Goal: Task Accomplishment & Management: Manage account settings

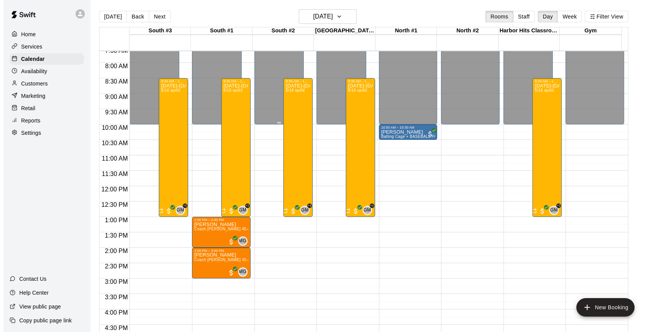
scroll to position [236, 0]
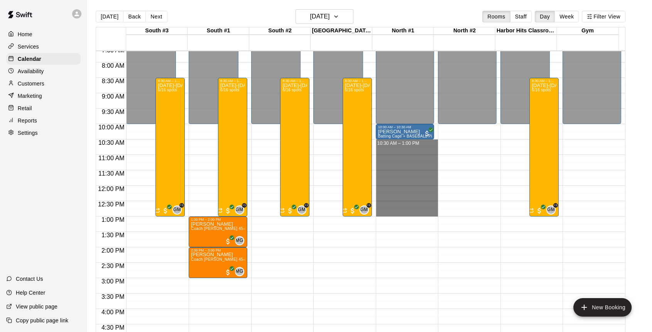
drag, startPoint x: 401, startPoint y: 143, endPoint x: 407, endPoint y: 211, distance: 68.1
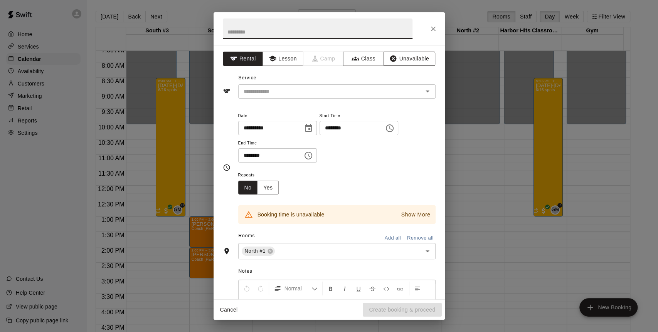
click at [396, 59] on button "Unavailable" at bounding box center [410, 59] width 52 height 14
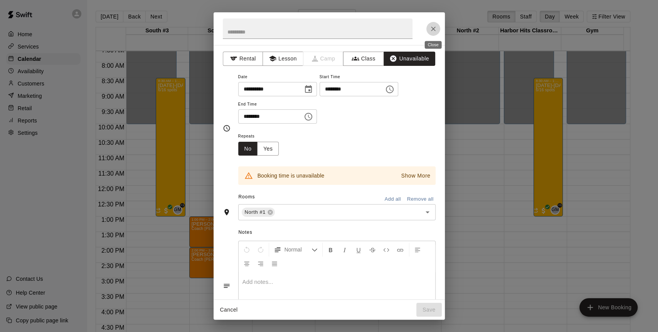
click at [432, 32] on icon "Close" at bounding box center [434, 29] width 8 height 8
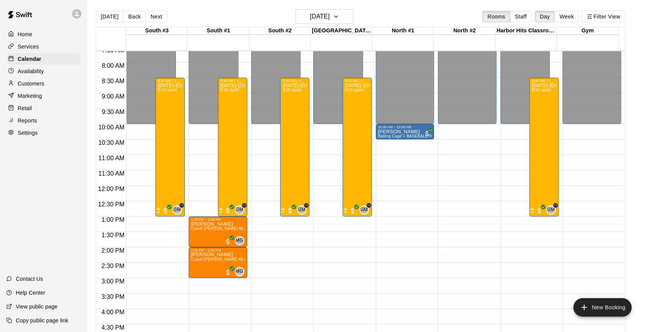
click at [428, 186] on div "12:00 AM – 10:00 AM Closed 10:00 AM – 10:30 AM Joseph Brown Batting Cage + BASE…" at bounding box center [405, 186] width 59 height 741
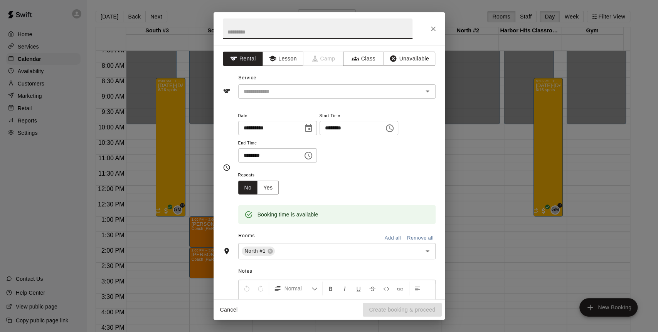
click at [432, 36] on body "Home Services Calendar Availability Customers Marketing Retail Reports Settings…" at bounding box center [329, 172] width 658 height 345
click at [430, 28] on icon "Close" at bounding box center [434, 29] width 8 height 8
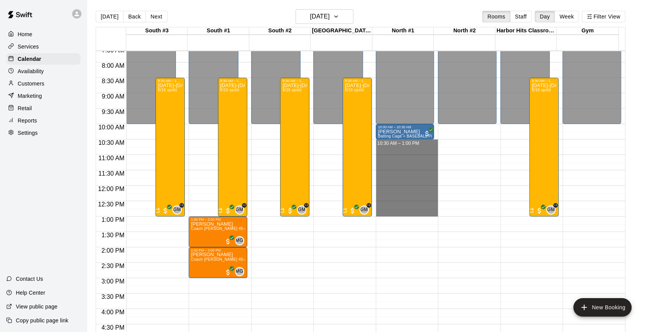
drag, startPoint x: 394, startPoint y: 140, endPoint x: 392, endPoint y: 211, distance: 70.2
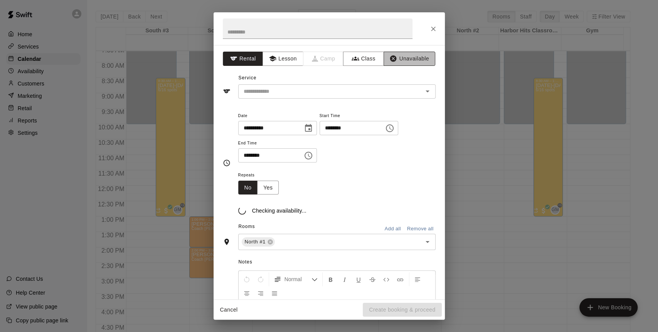
click at [398, 58] on button "Unavailable" at bounding box center [410, 59] width 52 height 14
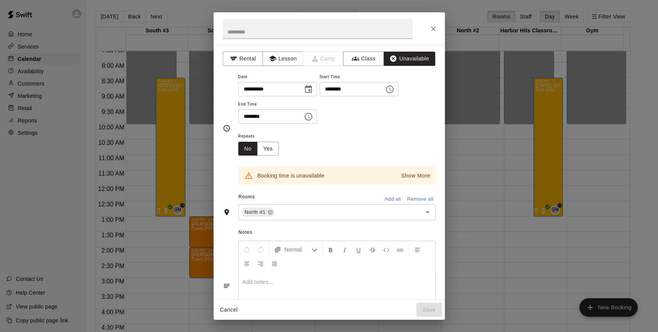
click at [400, 180] on button "Show More" at bounding box center [416, 175] width 33 height 11
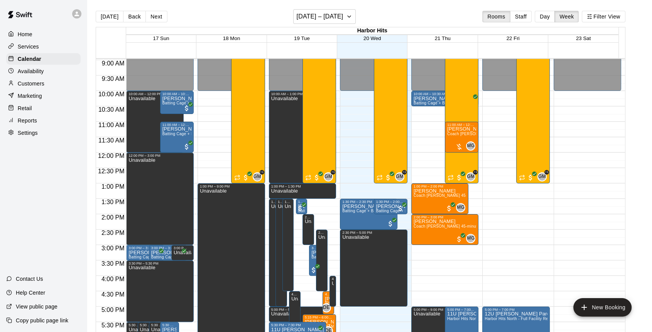
scroll to position [255, 0]
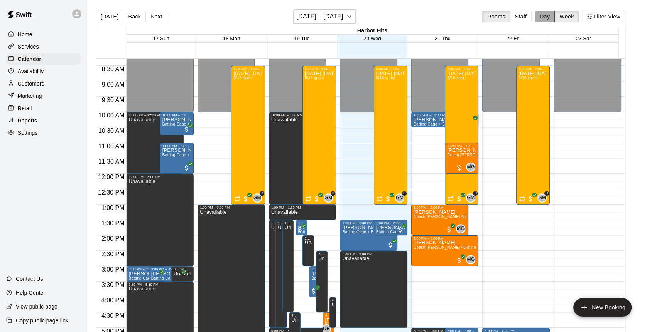
click at [547, 17] on button "Day" at bounding box center [545, 17] width 20 height 12
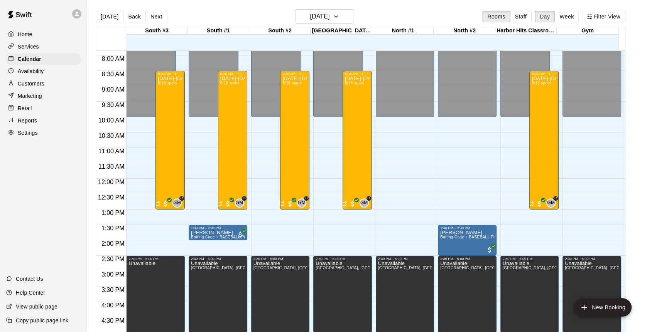
scroll to position [236, 0]
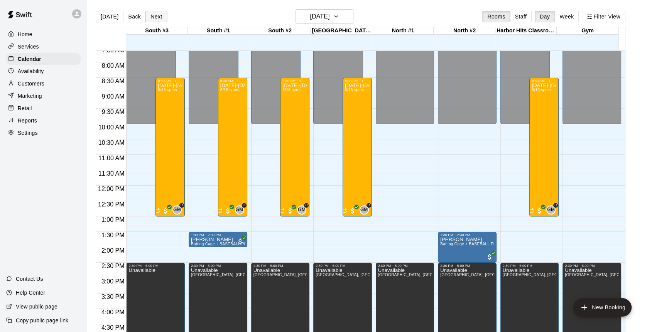
click at [163, 13] on button "Next" at bounding box center [156, 17] width 22 height 12
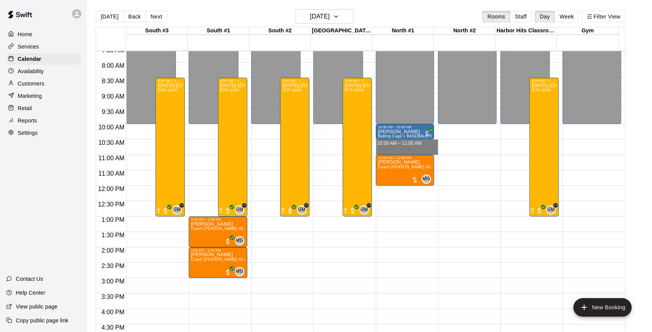
drag, startPoint x: 411, startPoint y: 142, endPoint x: 411, endPoint y: 150, distance: 7.3
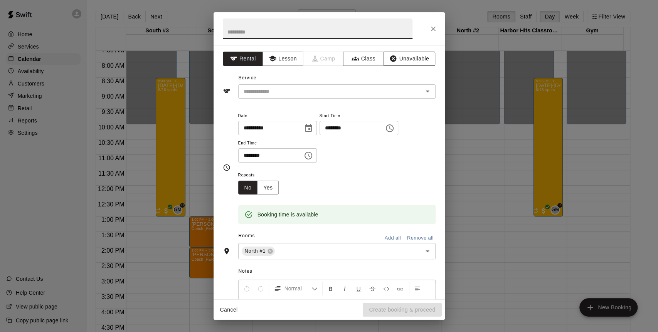
click at [417, 56] on button "Unavailable" at bounding box center [410, 59] width 52 height 14
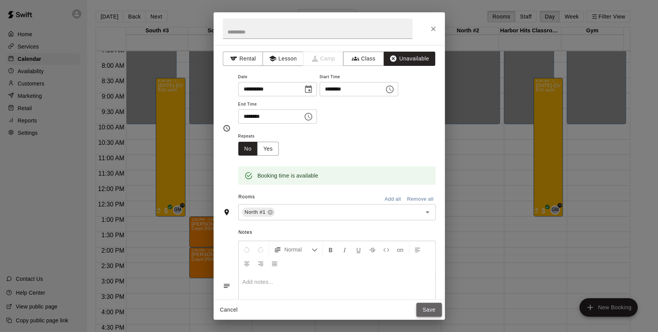
click at [425, 311] on button "Save" at bounding box center [429, 310] width 25 height 14
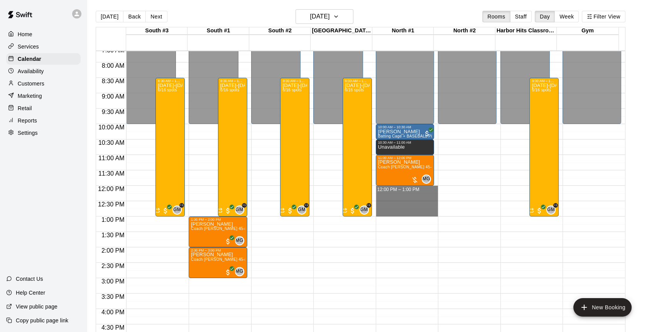
drag, startPoint x: 398, startPoint y: 189, endPoint x: 397, endPoint y: 211, distance: 22.0
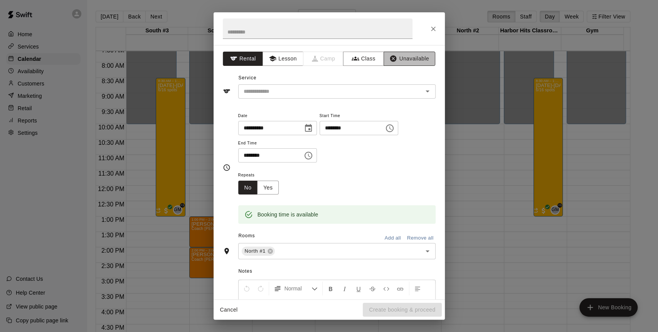
click at [398, 61] on button "Unavailable" at bounding box center [410, 59] width 52 height 14
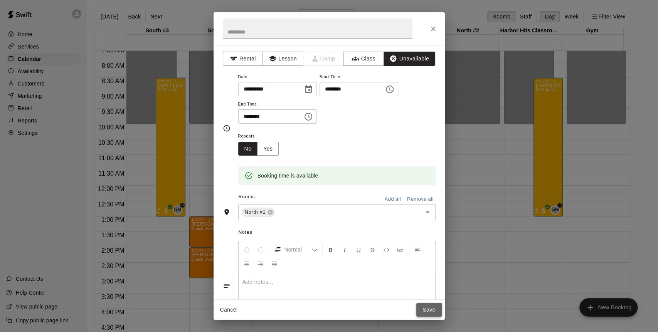
click at [429, 306] on button "Save" at bounding box center [429, 310] width 25 height 14
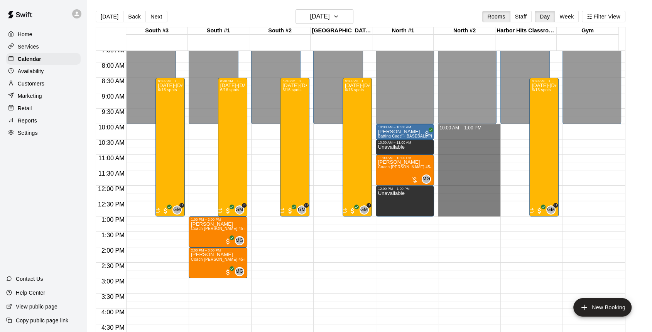
drag, startPoint x: 474, startPoint y: 126, endPoint x: 481, endPoint y: 212, distance: 85.9
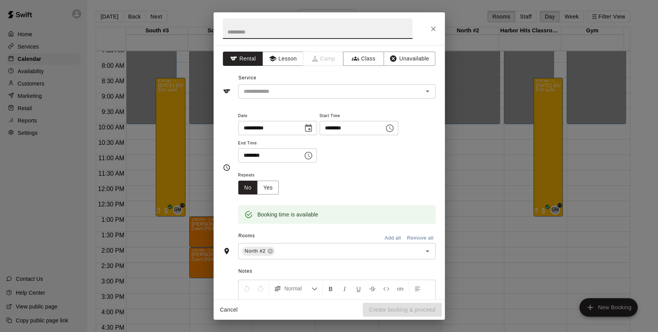
click at [417, 66] on div "**********" at bounding box center [329, 172] width 231 height 255
click at [415, 66] on div "**********" at bounding box center [329, 172] width 231 height 255
click at [406, 59] on button "Unavailable" at bounding box center [410, 59] width 52 height 14
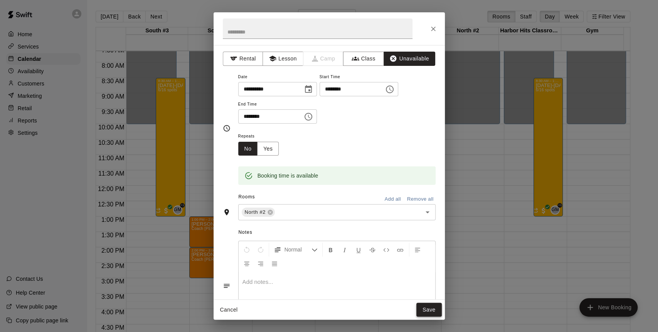
click at [429, 310] on button "Save" at bounding box center [429, 310] width 25 height 14
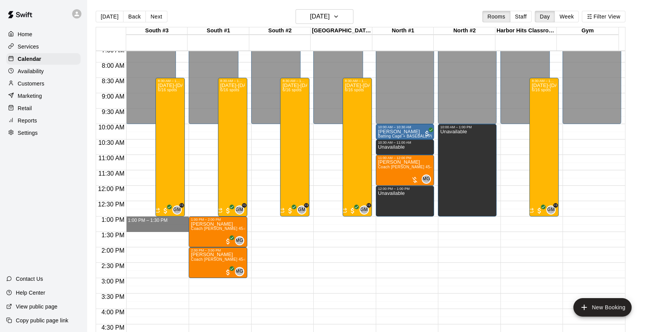
drag, startPoint x: 179, startPoint y: 219, endPoint x: 179, endPoint y: 229, distance: 9.6
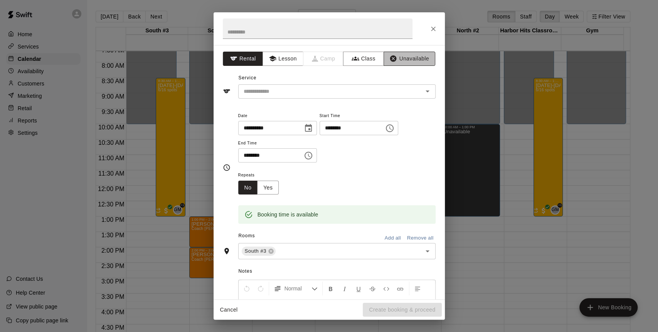
click at [415, 58] on button "Unavailable" at bounding box center [410, 59] width 52 height 14
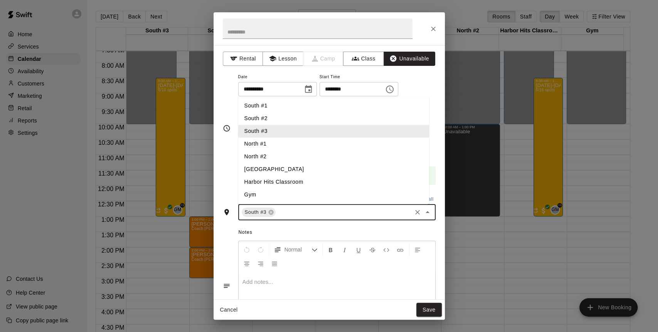
click at [330, 214] on input "text" at bounding box center [343, 213] width 133 height 10
click at [265, 155] on li "North #2" at bounding box center [333, 156] width 191 height 13
click at [267, 168] on li "South Pitching Lane" at bounding box center [333, 169] width 191 height 13
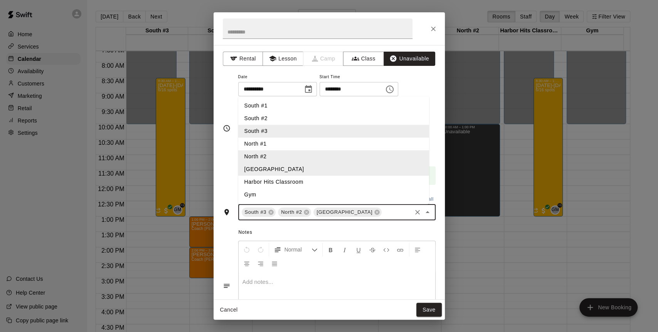
click at [269, 145] on li "North #1" at bounding box center [333, 144] width 191 height 13
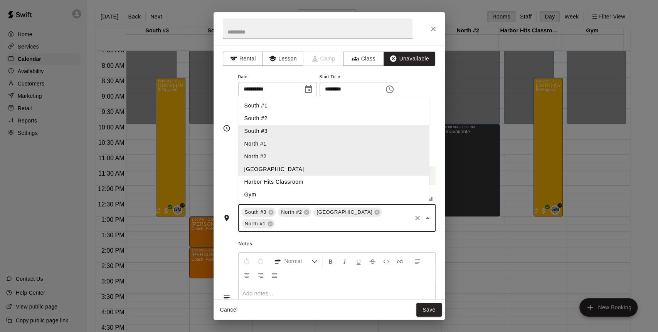
click at [274, 117] on li "South #2" at bounding box center [333, 118] width 191 height 13
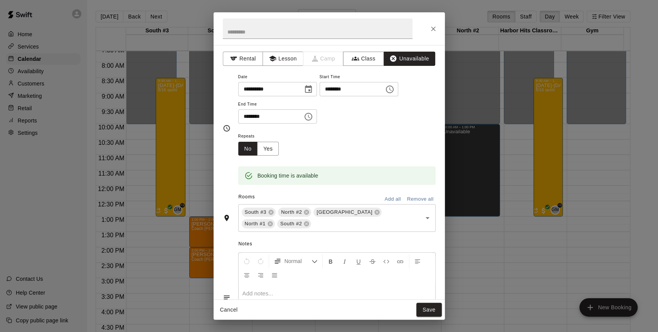
click at [226, 155] on div "**********" at bounding box center [329, 128] width 213 height 113
click at [432, 313] on button "Save" at bounding box center [429, 310] width 25 height 14
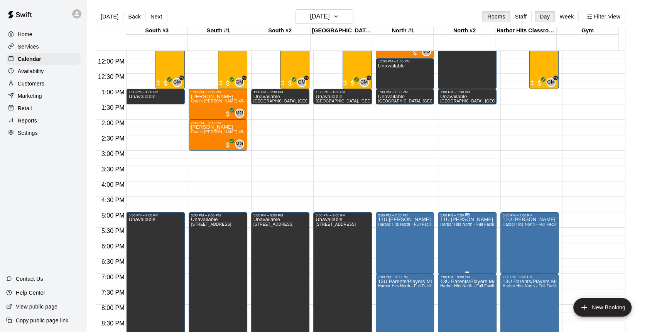
scroll to position [364, 0]
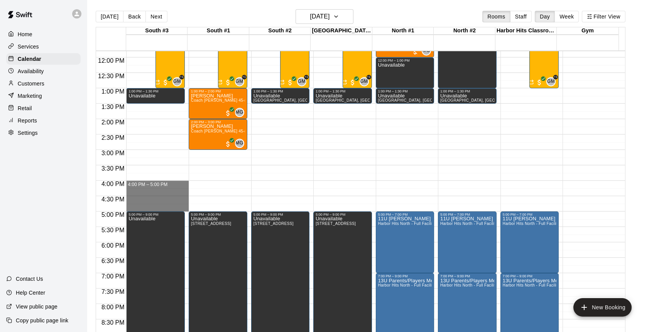
drag, startPoint x: 169, startPoint y: 183, endPoint x: 166, endPoint y: 206, distance: 23.3
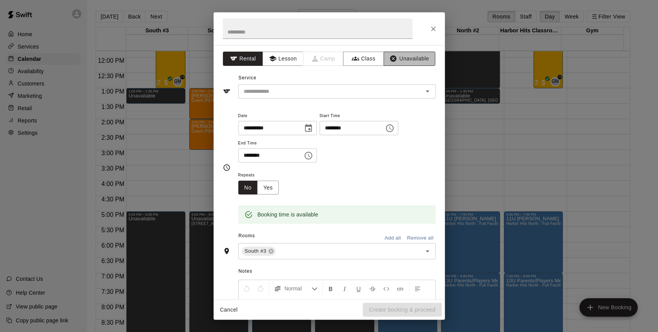
click at [391, 60] on icon "button" at bounding box center [394, 59] width 8 height 8
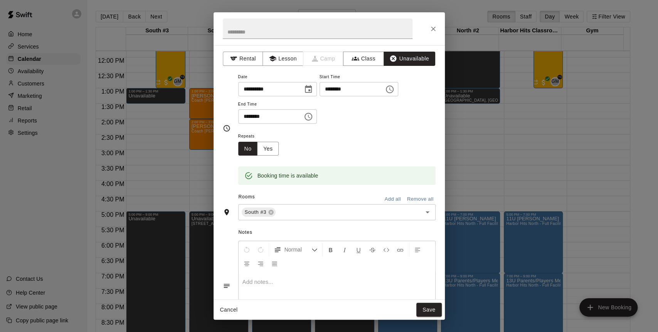
click at [389, 202] on button "Add all" at bounding box center [393, 200] width 25 height 12
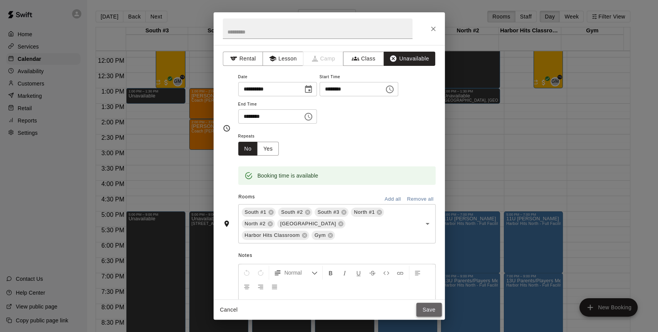
click at [422, 311] on button "Save" at bounding box center [429, 310] width 25 height 14
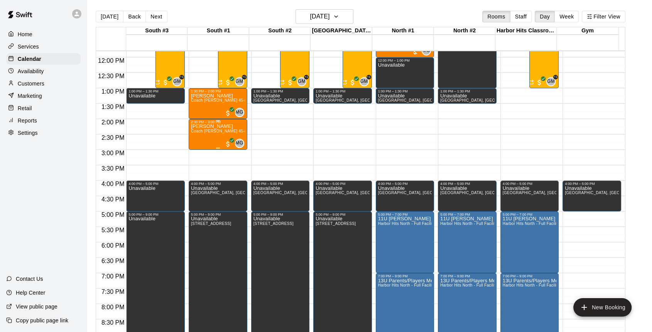
click at [210, 131] on span "Coach [PERSON_NAME] 45-minute Softball Hitting Lesson" at bounding box center [245, 131] width 108 height 4
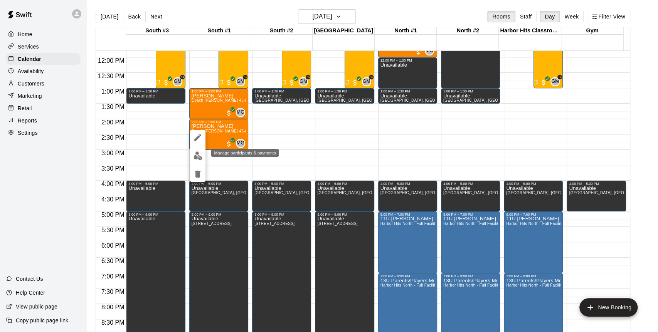
click at [202, 158] on img "edit" at bounding box center [198, 156] width 9 height 9
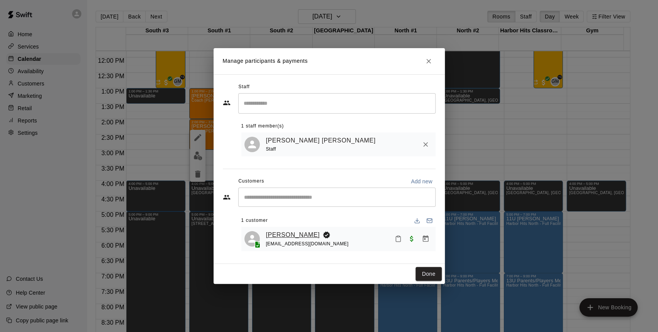
click at [278, 238] on link "[PERSON_NAME]" at bounding box center [293, 235] width 54 height 10
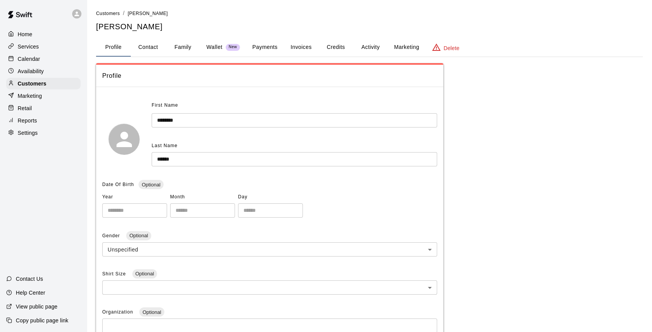
click at [187, 45] on button "Family" at bounding box center [182, 47] width 35 height 19
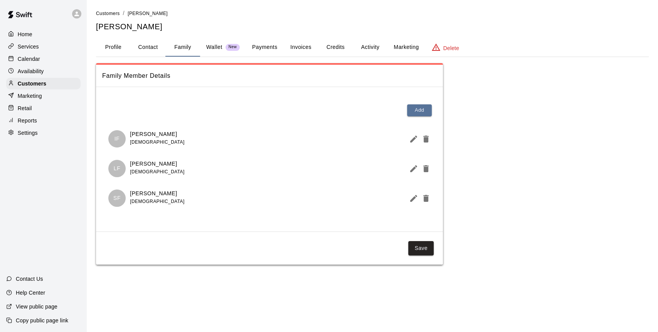
click at [145, 47] on button "Contact" at bounding box center [148, 47] width 35 height 19
select select "**"
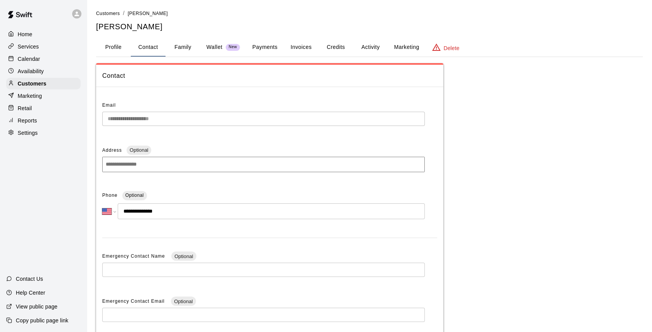
drag, startPoint x: 29, startPoint y: 62, endPoint x: 359, endPoint y: 2, distance: 335.2
click at [30, 62] on p "Calendar" at bounding box center [29, 59] width 22 height 8
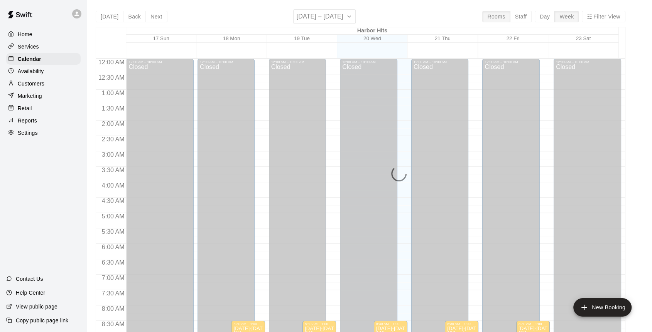
scroll to position [427, 0]
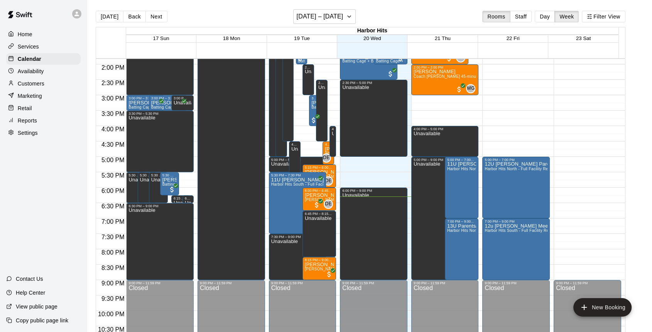
click at [155, 16] on button "Next" at bounding box center [156, 17] width 22 height 12
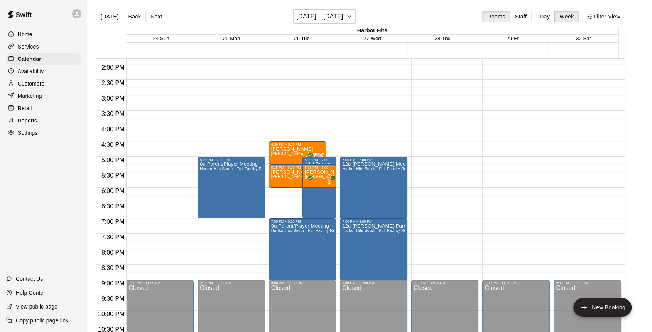
click at [154, 19] on button "Next" at bounding box center [156, 17] width 22 height 12
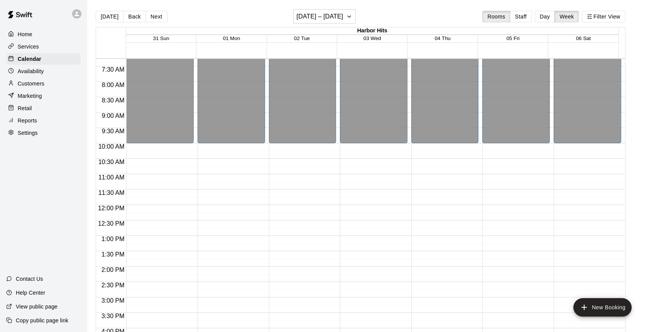
scroll to position [213, 0]
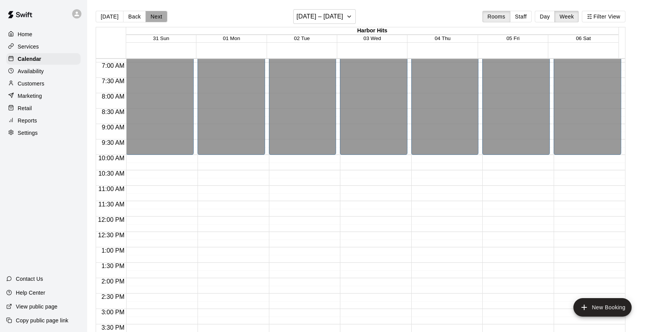
click at [155, 17] on button "Next" at bounding box center [156, 17] width 22 height 12
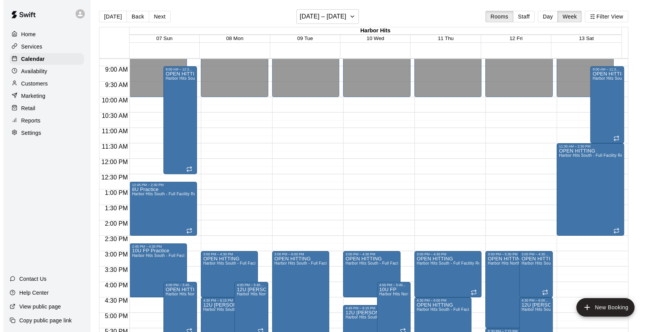
scroll to position [255, 0]
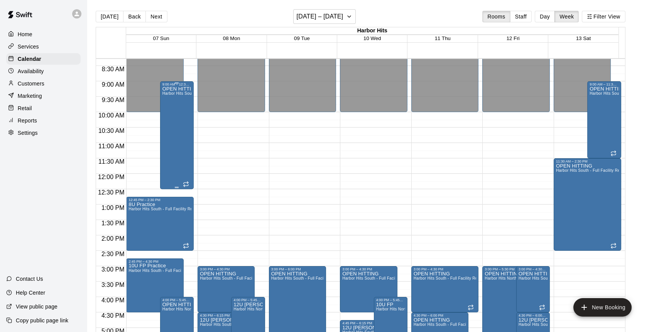
click at [181, 123] on div "OPEN HITTING Harbor Hits South - Full Facility Rental" at bounding box center [176, 252] width 29 height 332
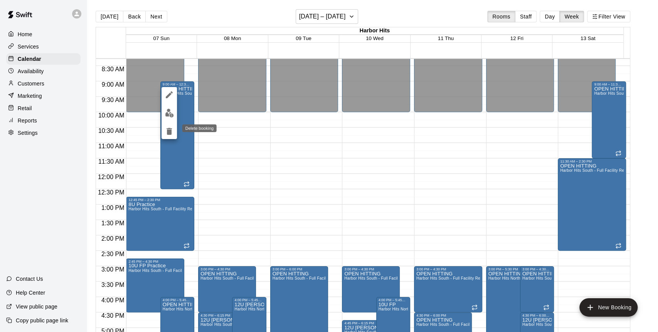
click at [167, 130] on icon "delete" at bounding box center [169, 131] width 9 height 9
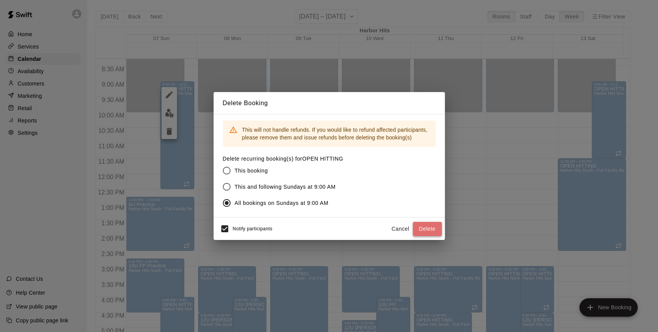
click at [418, 229] on button "Delete" at bounding box center [427, 229] width 29 height 14
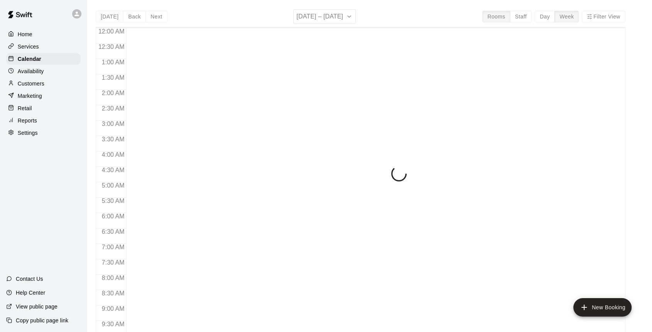
scroll to position [427, 0]
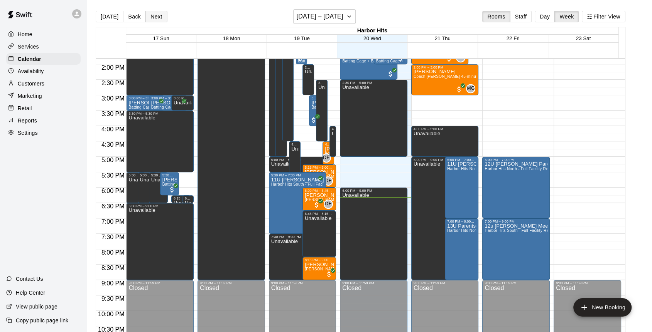
click at [157, 18] on button "Next" at bounding box center [156, 17] width 22 height 12
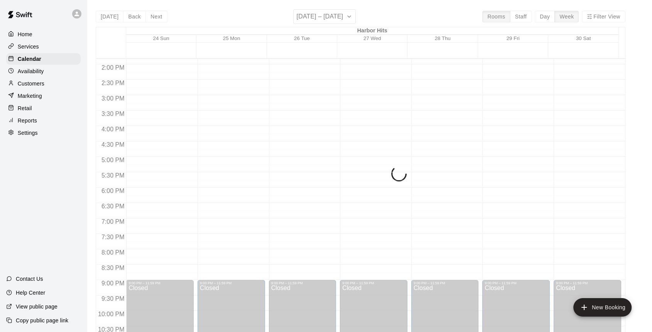
click at [156, 19] on div "Today Back Next August 24 – 30 Rooms Staff Day Week Filter View Harbor Hits 24 …" at bounding box center [361, 175] width 530 height 332
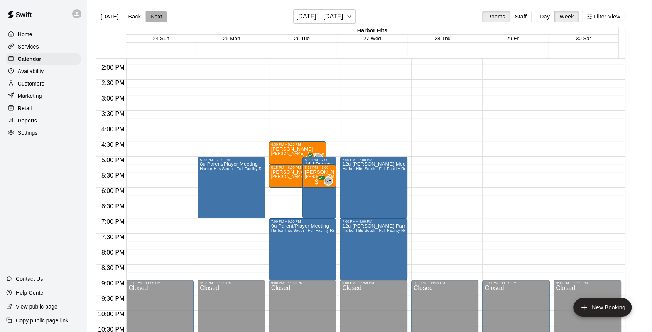
click at [156, 19] on button "Next" at bounding box center [156, 17] width 22 height 12
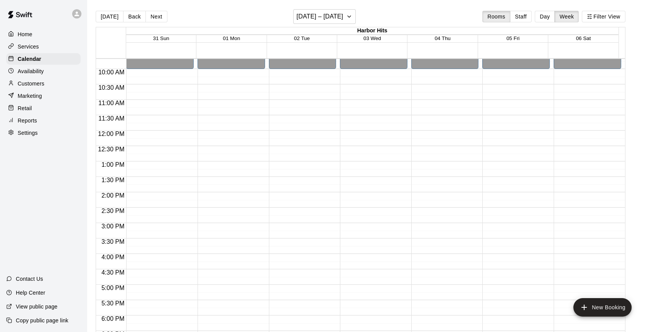
scroll to position [298, 0]
click at [152, 20] on button "Next" at bounding box center [156, 17] width 22 height 12
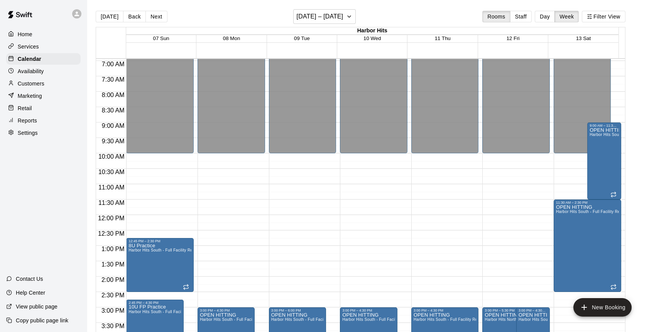
scroll to position [213, 0]
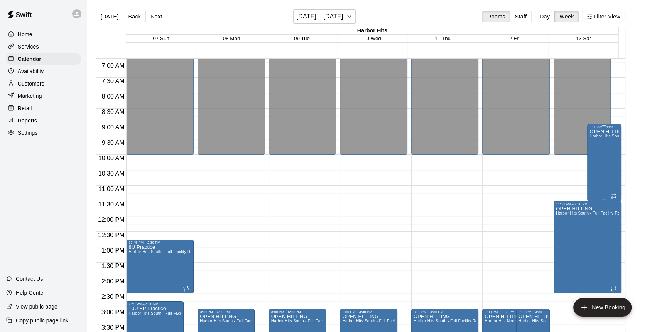
click at [594, 164] on div "OPEN HITTING Harbor Hits South - Full Facility Rental" at bounding box center [603, 295] width 29 height 332
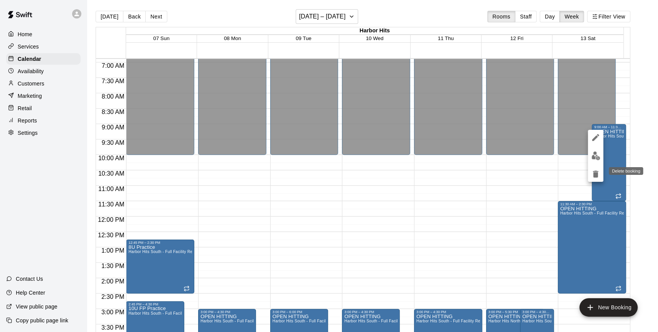
click at [598, 173] on icon "delete" at bounding box center [595, 174] width 5 height 7
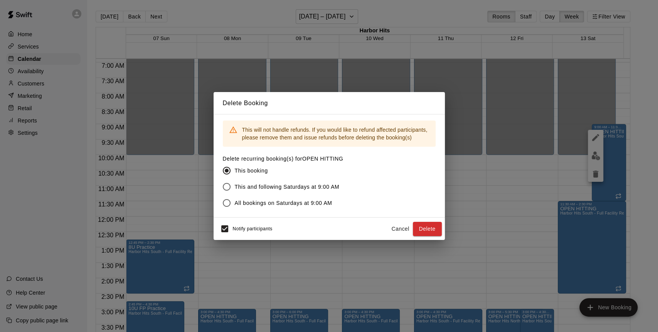
click at [327, 202] on span "All bookings on Saturdays at 9:00 AM" at bounding box center [284, 203] width 98 height 8
click at [420, 226] on button "Delete" at bounding box center [427, 229] width 29 height 14
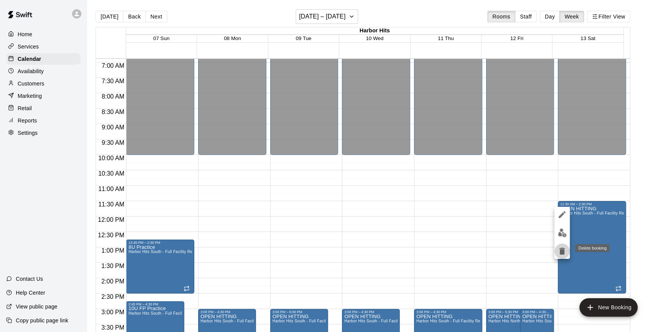
click at [558, 251] on icon "delete" at bounding box center [562, 251] width 9 height 9
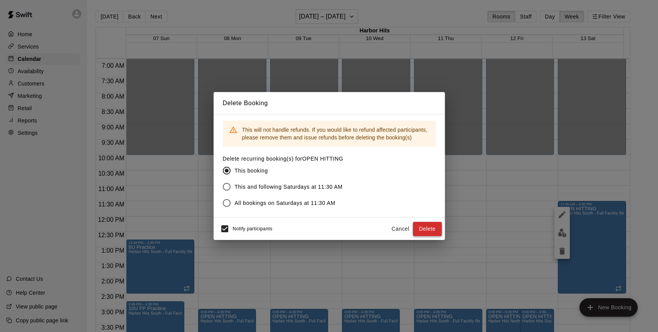
click at [426, 223] on button "Delete" at bounding box center [427, 229] width 29 height 14
click at [426, 223] on div "Cancel Delete" at bounding box center [415, 229] width 54 height 14
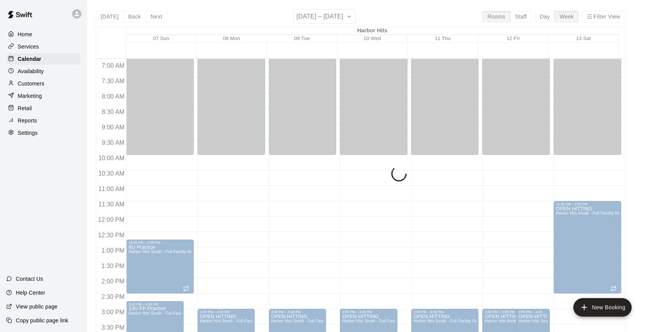
click at [313, 204] on div "12:00 AM – 10:00 AM Closed 3:00 PM – 6:00 PM OPEN HITTING Harbor Hits South - F…" at bounding box center [302, 216] width 67 height 741
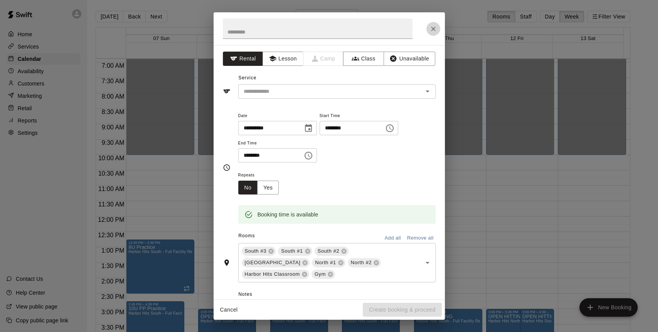
click at [431, 29] on icon "Close" at bounding box center [434, 29] width 8 height 8
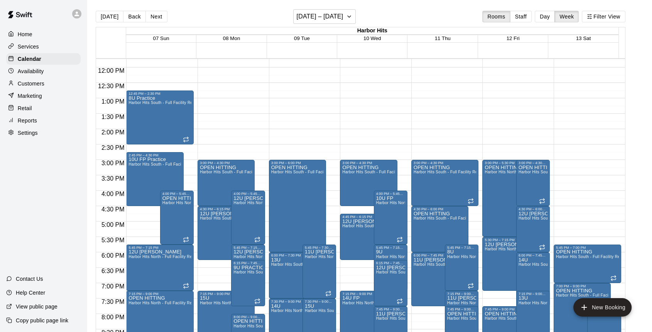
scroll to position [384, 0]
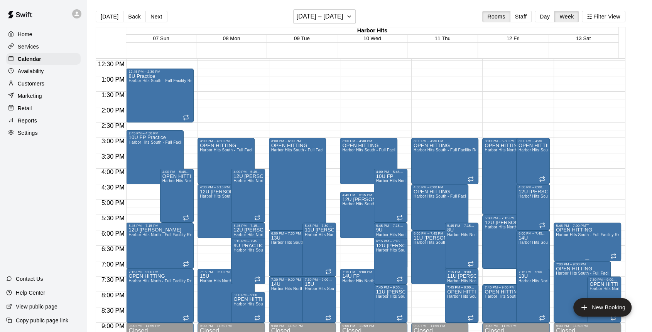
click at [585, 235] on span "Harbor Hits South - Full Facility Rental" at bounding box center [591, 235] width 71 height 4
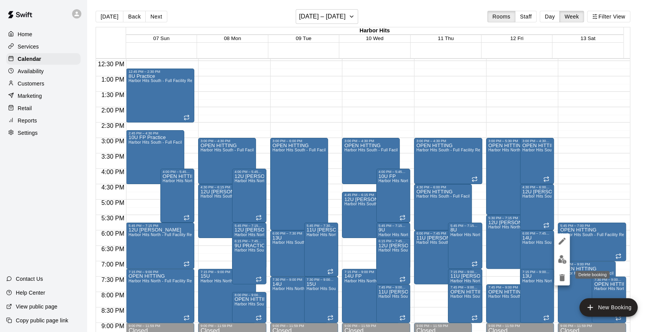
click at [563, 278] on icon "delete" at bounding box center [562, 278] width 5 height 7
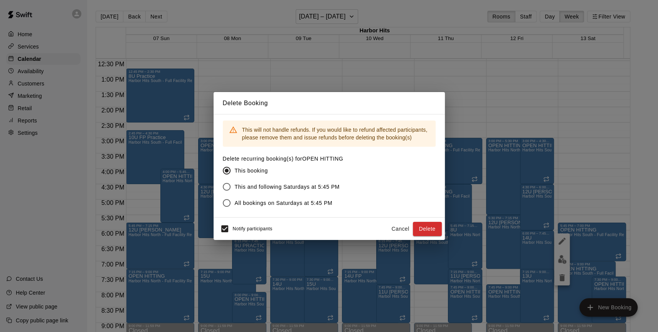
click at [300, 205] on span "All bookings on Saturdays at 5:45 PM" at bounding box center [284, 203] width 98 height 8
click at [421, 231] on button "Delete" at bounding box center [427, 229] width 29 height 14
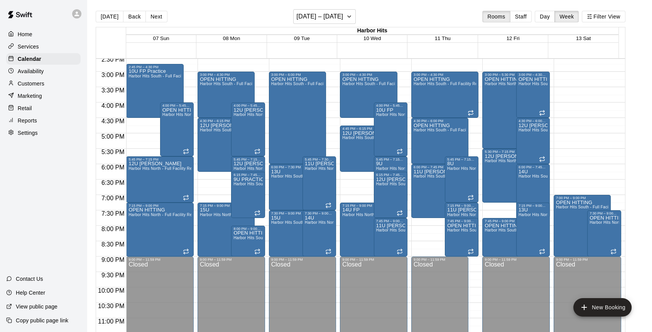
scroll to position [458, 0]
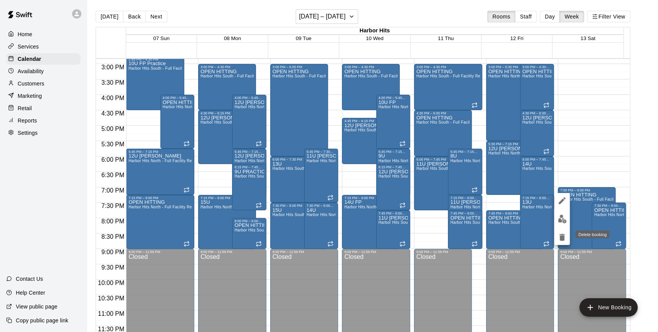
click at [561, 238] on icon "delete" at bounding box center [562, 237] width 5 height 7
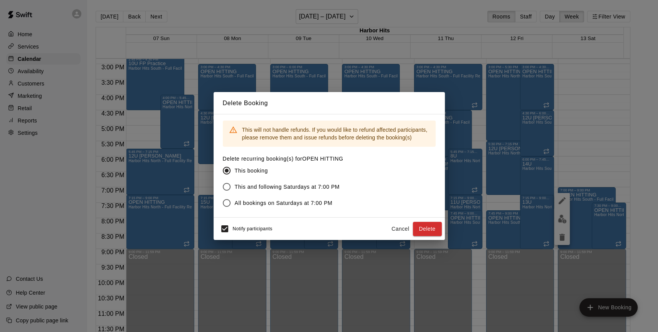
click at [255, 203] on span "All bookings on Saturdays at 7:00 PM" at bounding box center [284, 203] width 98 height 8
click at [425, 229] on button "Delete" at bounding box center [427, 229] width 29 height 14
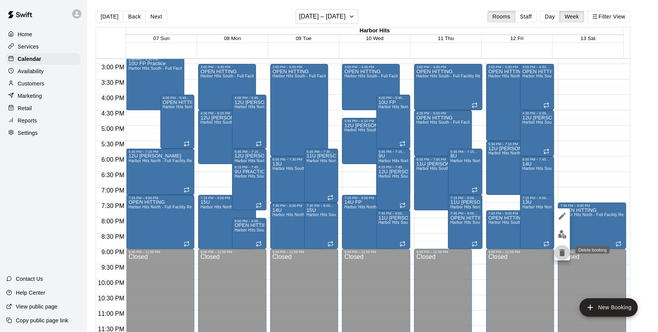
click at [564, 253] on icon "delete" at bounding box center [562, 253] width 5 height 7
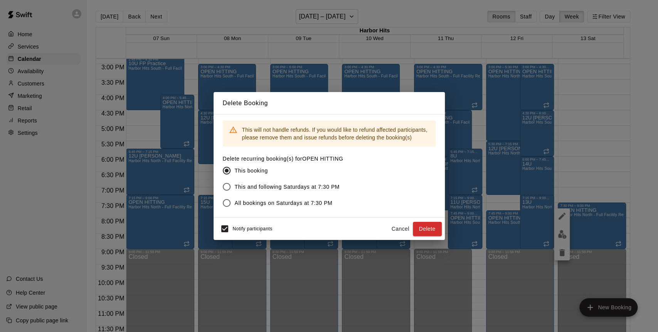
click at [331, 201] on span "All bookings on Saturdays at 7:30 PM" at bounding box center [284, 203] width 98 height 8
click at [415, 226] on button "Delete" at bounding box center [427, 229] width 29 height 14
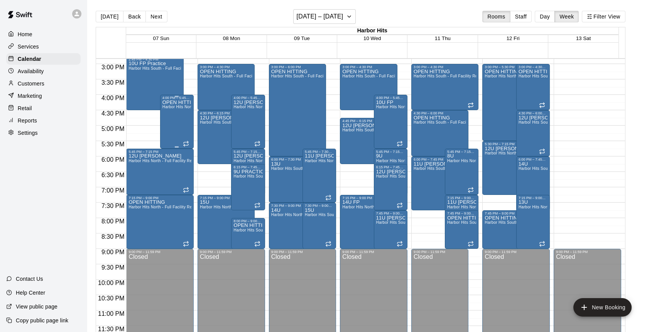
click at [179, 120] on div "OPEN HITTING Harbor Hits North - Full Facility Rental" at bounding box center [176, 266] width 29 height 332
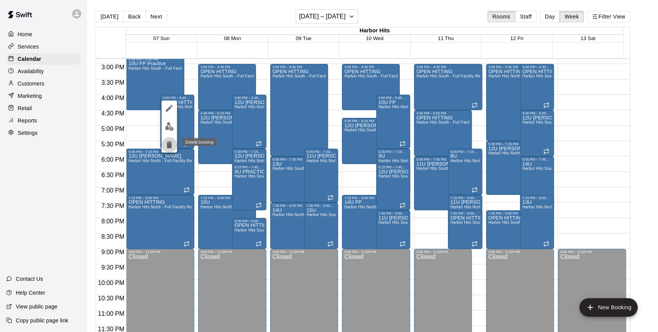
click at [167, 142] on icon "delete" at bounding box center [169, 144] width 9 height 9
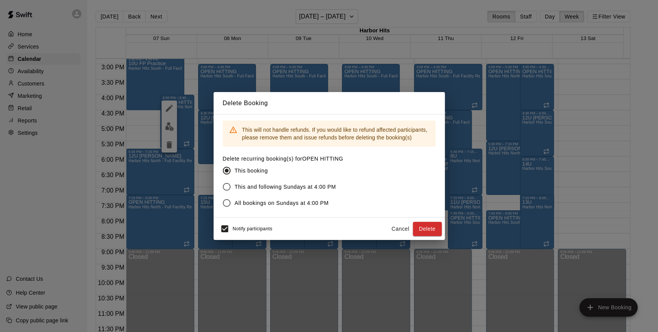
click at [240, 204] on span "All bookings on Sundays at 4:00 PM" at bounding box center [282, 203] width 94 height 8
click at [415, 226] on button "Delete" at bounding box center [427, 229] width 29 height 14
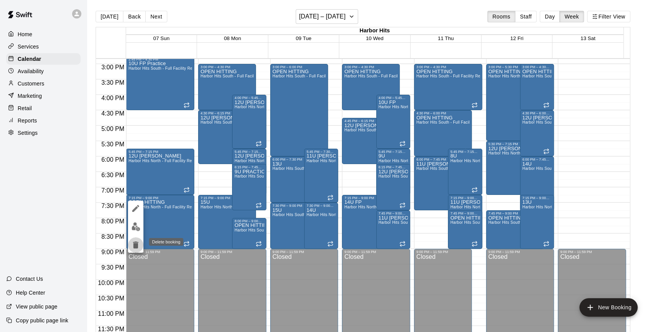
click at [136, 243] on icon "delete" at bounding box center [135, 245] width 5 height 7
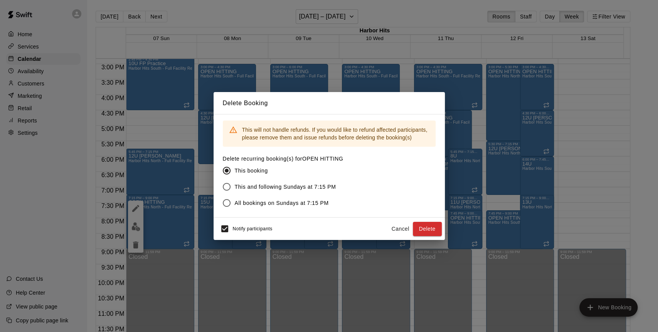
click at [291, 207] on span "All bookings on Sundays at 7:15 PM" at bounding box center [282, 203] width 94 height 8
click at [420, 227] on button "Delete" at bounding box center [427, 229] width 29 height 14
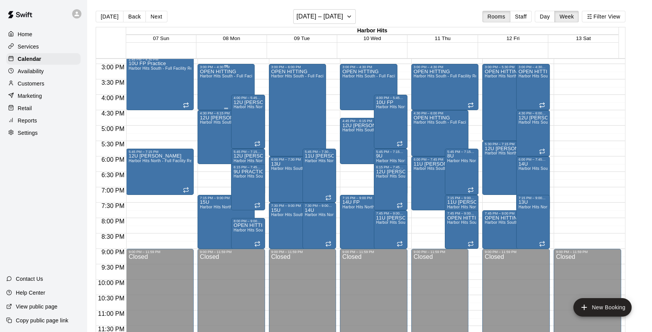
click at [215, 84] on div "OPEN HITTING Harbor Hits South - Full Facility Rental" at bounding box center [226, 235] width 52 height 332
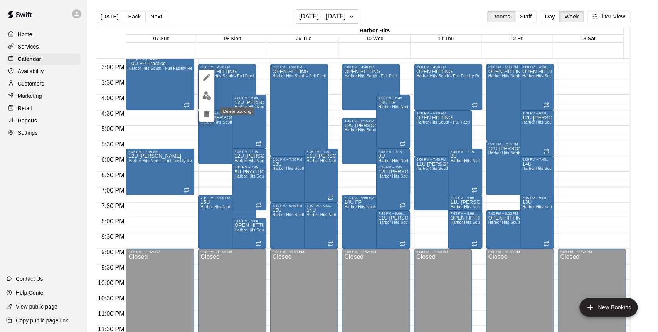
click at [208, 113] on icon "delete" at bounding box center [206, 114] width 9 height 9
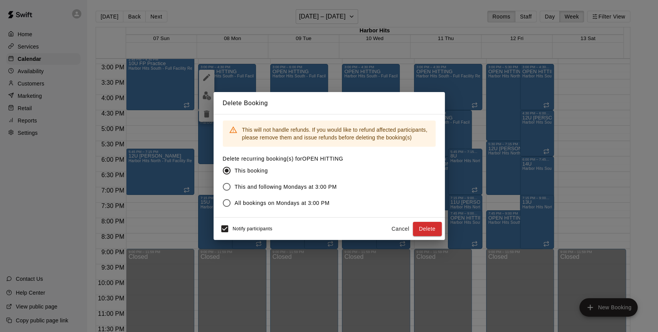
click at [307, 203] on span "All bookings on Mondays at 3:00 PM" at bounding box center [282, 203] width 95 height 8
click at [434, 229] on button "Delete" at bounding box center [427, 229] width 29 height 14
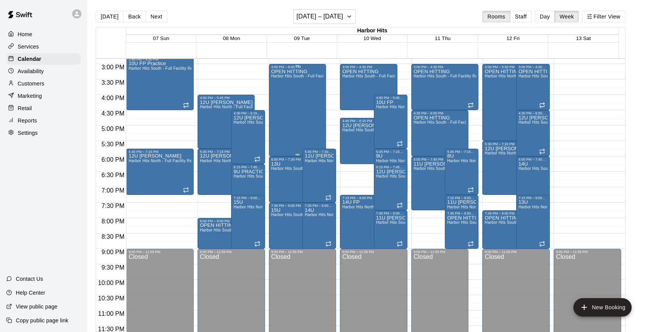
click at [294, 93] on div "OPEN HITTING Harbor Hits South - Full Facility Rental" at bounding box center [297, 235] width 52 height 332
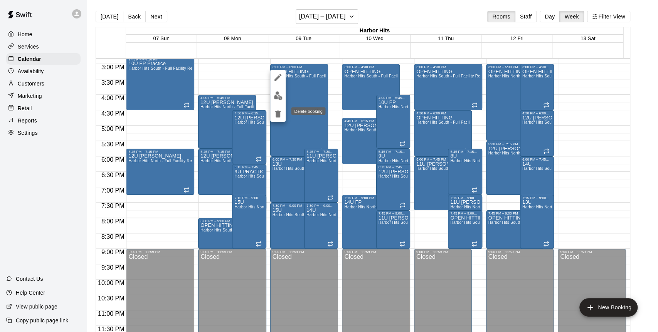
click at [279, 114] on icon "delete" at bounding box center [277, 114] width 5 height 7
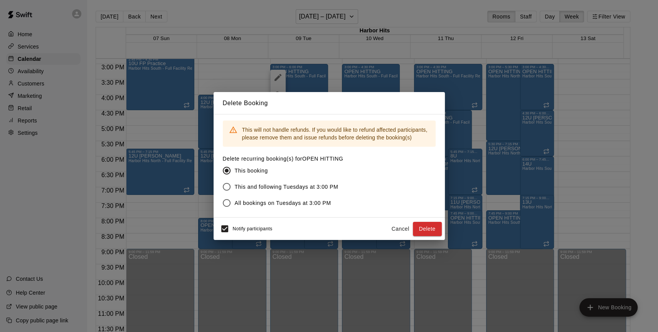
click at [275, 202] on span "All bookings on Tuesdays at 3:00 PM" at bounding box center [283, 203] width 96 height 8
click at [423, 231] on button "Delete" at bounding box center [427, 229] width 29 height 14
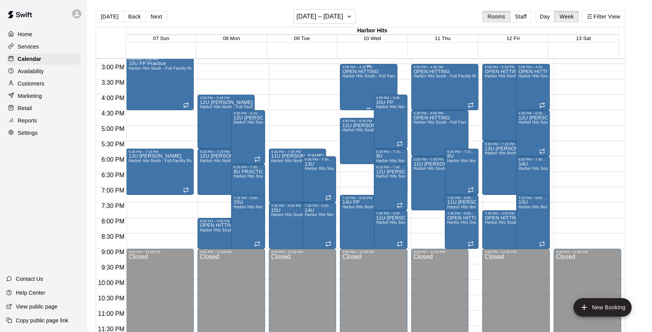
click at [359, 84] on div "OPEN HITTING Harbor Hits South - Full Facility Rental" at bounding box center [368, 235] width 52 height 332
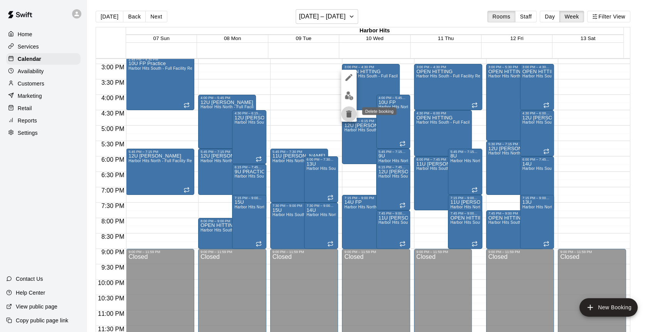
click at [350, 117] on icon "delete" at bounding box center [348, 114] width 5 height 7
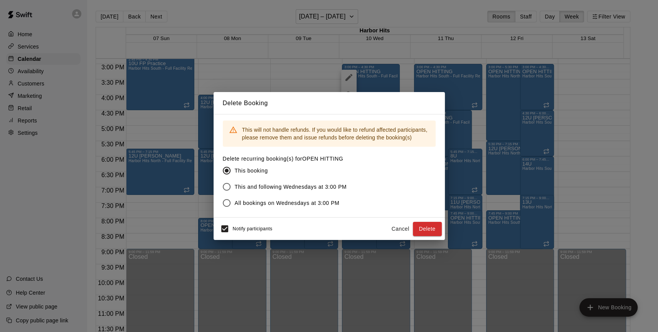
click at [329, 200] on span "All bookings on Wednesdays at 3:00 PM" at bounding box center [287, 203] width 105 height 8
click at [418, 230] on button "Delete" at bounding box center [427, 229] width 29 height 14
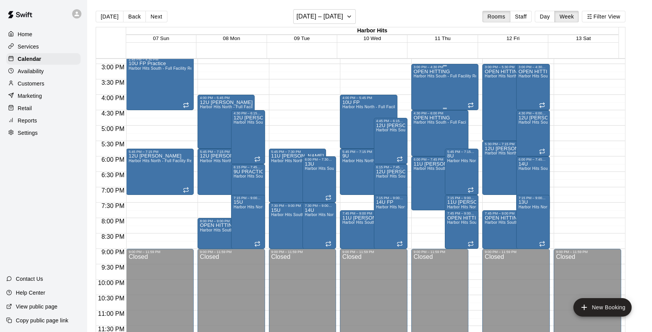
click at [432, 87] on div "OPEN HITTING Harbor Hits South - Full Facility Rental" at bounding box center [444, 235] width 63 height 332
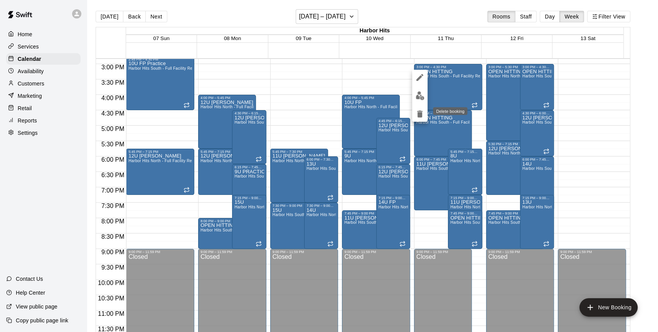
click at [418, 114] on icon "delete" at bounding box center [419, 114] width 5 height 7
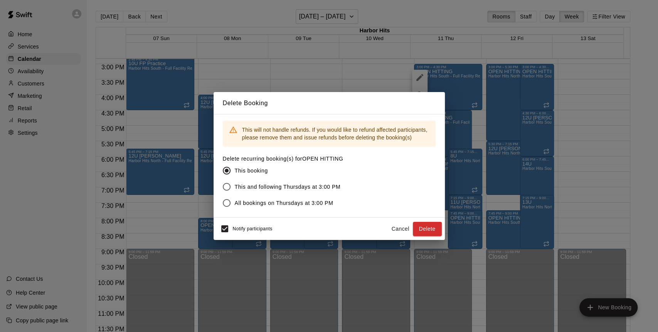
click at [300, 200] on span "All bookings on Thursdays at 3:00 PM" at bounding box center [284, 203] width 99 height 8
click at [422, 231] on button "Delete" at bounding box center [427, 229] width 29 height 14
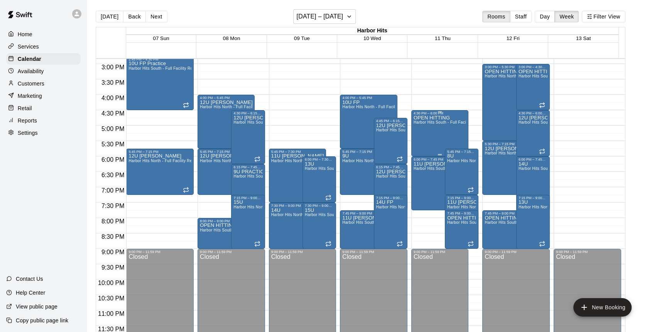
click at [436, 118] on p "OPEN HITTING" at bounding box center [439, 118] width 52 height 0
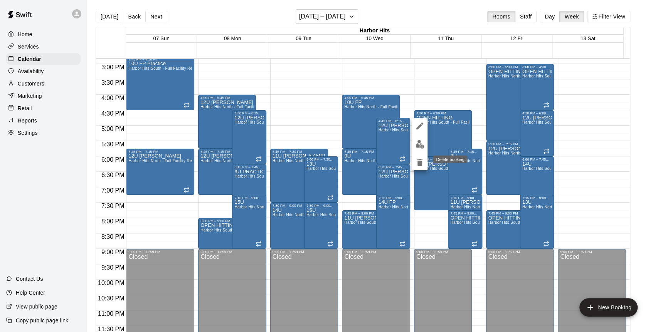
click at [422, 163] on icon "delete" at bounding box center [419, 162] width 5 height 7
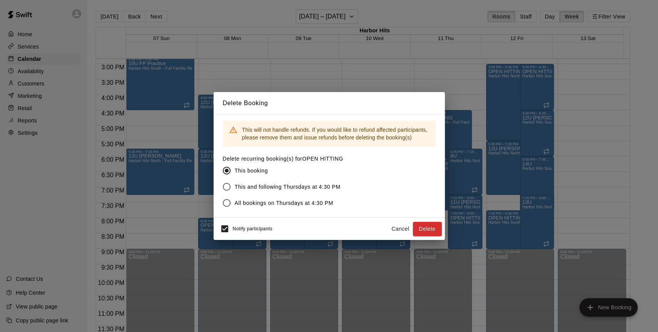
click at [334, 201] on label "All bookings on Thursdays at 4:30 PM" at bounding box center [280, 203] width 122 height 16
click at [421, 229] on button "Delete" at bounding box center [427, 229] width 29 height 14
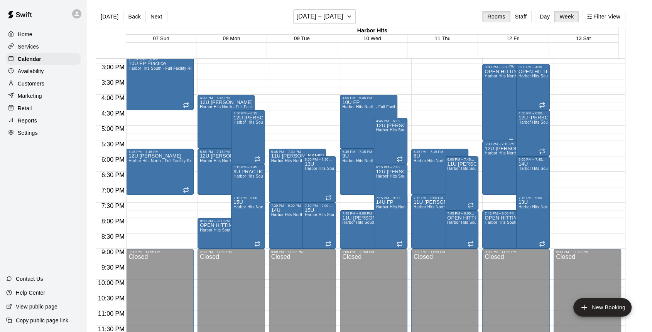
click at [505, 97] on div "OPEN HITTING Harbor Hits North - Full Facility Rental" at bounding box center [510, 235] width 52 height 332
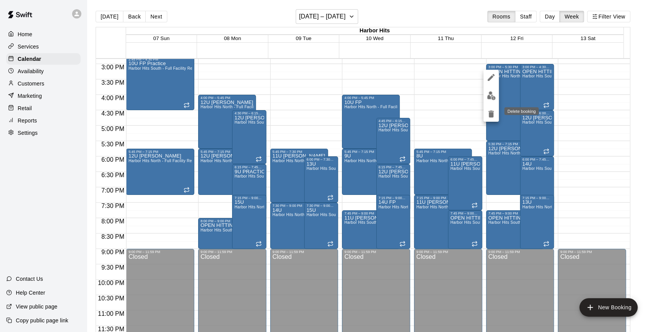
click at [493, 112] on icon "delete" at bounding box center [491, 114] width 5 height 7
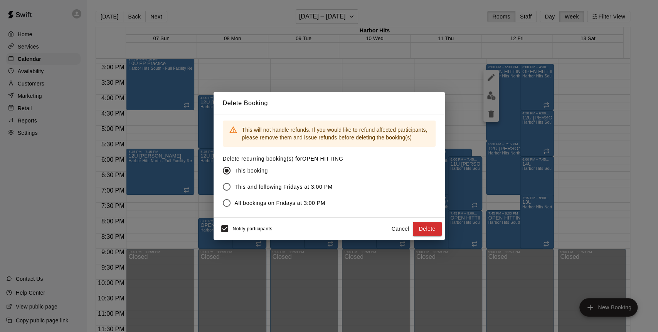
click at [312, 202] on span "All bookings on Fridays at 3:00 PM" at bounding box center [280, 203] width 91 height 8
click at [417, 228] on button "Delete" at bounding box center [427, 229] width 29 height 14
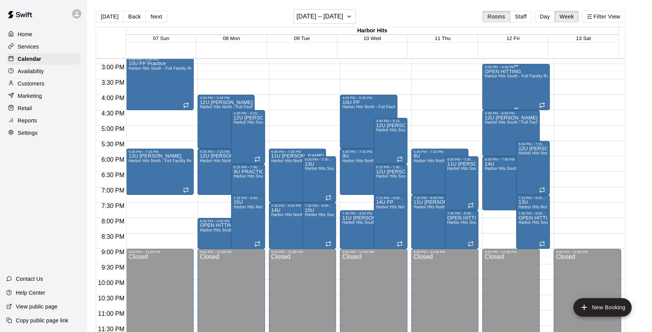
click at [524, 90] on div "OPEN HITTING Harbor Hits South - Full Facility Rental" at bounding box center [515, 235] width 63 height 332
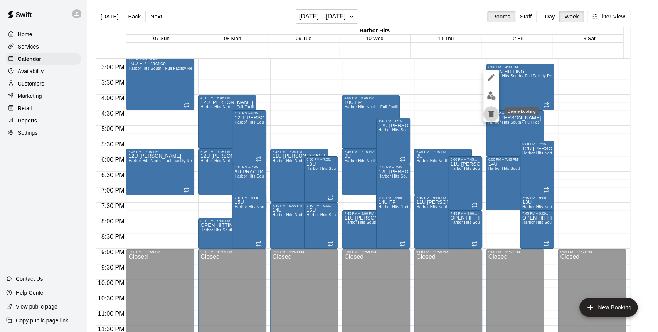
click at [492, 112] on icon "delete" at bounding box center [491, 114] width 9 height 9
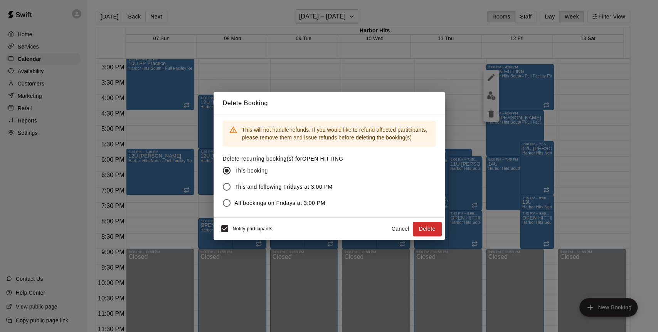
click at [326, 202] on label "All bookings on Fridays at 3:00 PM" at bounding box center [278, 203] width 119 height 16
click at [418, 228] on button "Delete" at bounding box center [427, 229] width 29 height 14
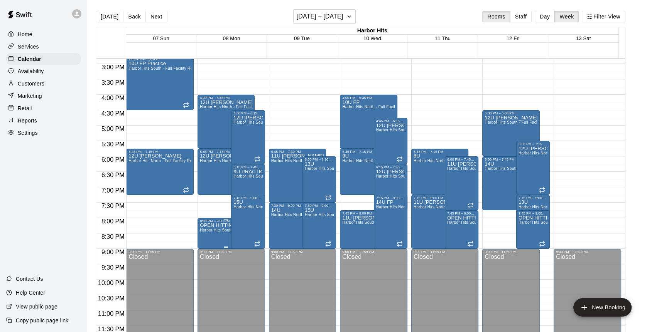
click at [216, 233] on span "Harbor Hits South - Full Facility Rental" at bounding box center [235, 230] width 71 height 4
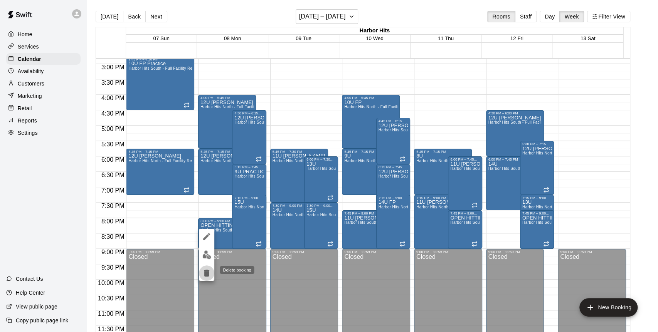
click at [207, 278] on button "delete" at bounding box center [206, 273] width 15 height 15
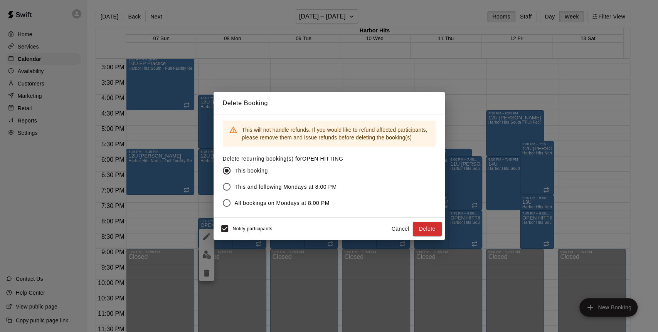
click at [275, 204] on span "All bookings on Mondays at 8:00 PM" at bounding box center [282, 203] width 95 height 8
click at [420, 228] on button "Delete" at bounding box center [427, 229] width 29 height 14
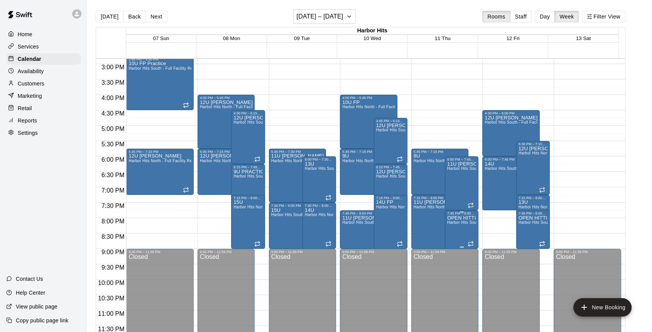
click at [456, 224] on span "Harbor Hits South - Full Facility Rental" at bounding box center [482, 223] width 71 height 4
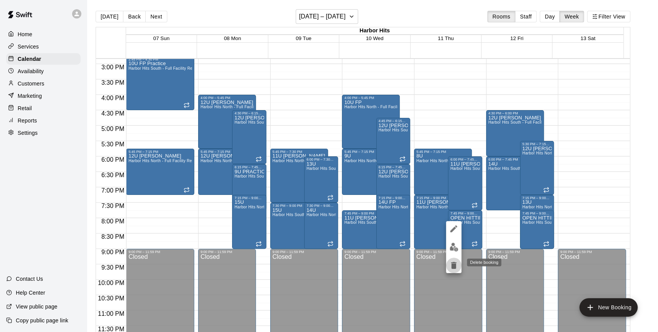
click at [452, 265] on icon "delete" at bounding box center [453, 265] width 5 height 7
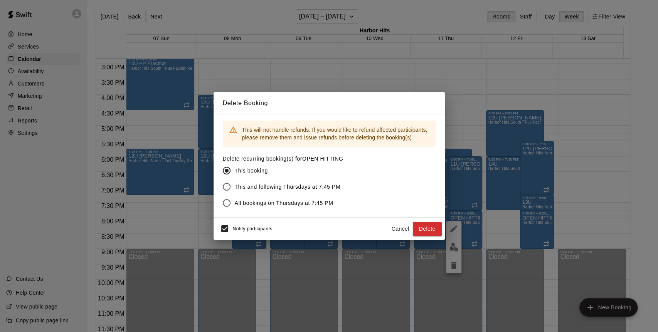
click at [255, 203] on span "All bookings on Thursdays at 7:45 PM" at bounding box center [284, 203] width 99 height 8
click at [430, 229] on button "Delete" at bounding box center [427, 229] width 29 height 14
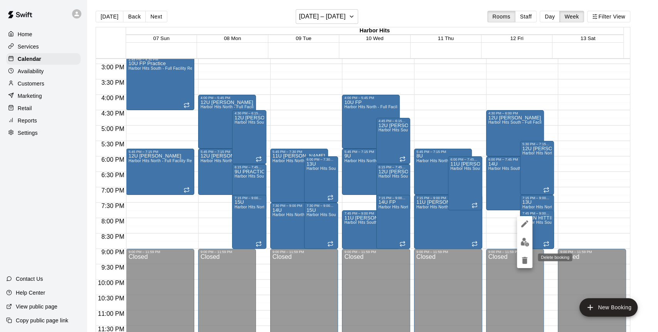
click at [523, 261] on icon "delete" at bounding box center [524, 260] width 5 height 7
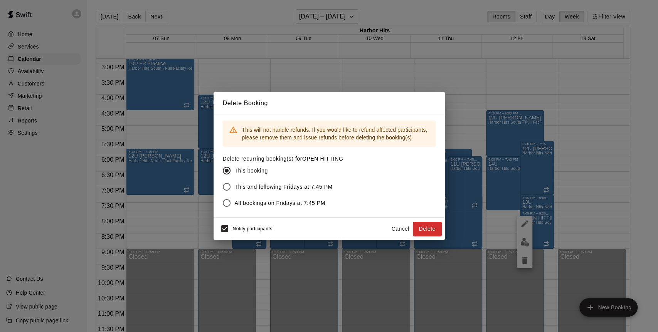
click at [274, 206] on span "All bookings on Fridays at 7:45 PM" at bounding box center [280, 203] width 91 height 8
click at [434, 229] on button "Delete" at bounding box center [427, 229] width 29 height 14
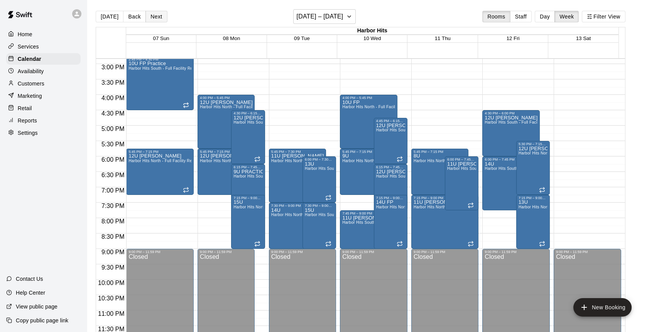
click at [159, 19] on button "Next" at bounding box center [156, 17] width 22 height 12
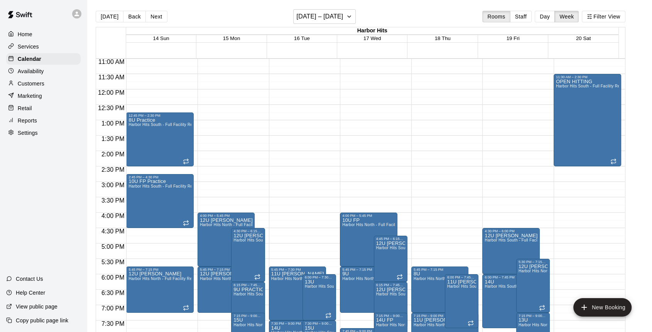
scroll to position [329, 0]
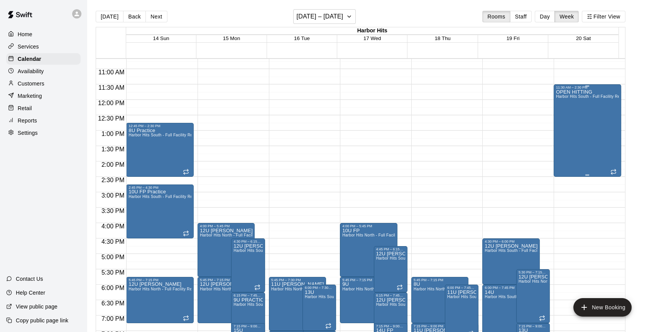
click at [574, 133] on div "OPEN HITTING Harbor Hits South - Full Facility Rental" at bounding box center [587, 255] width 63 height 332
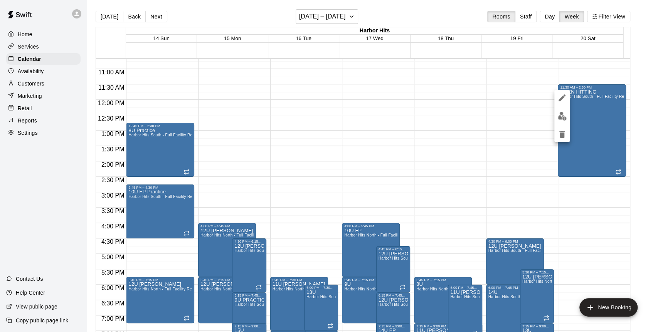
click at [565, 132] on icon "delete" at bounding box center [562, 134] width 9 height 9
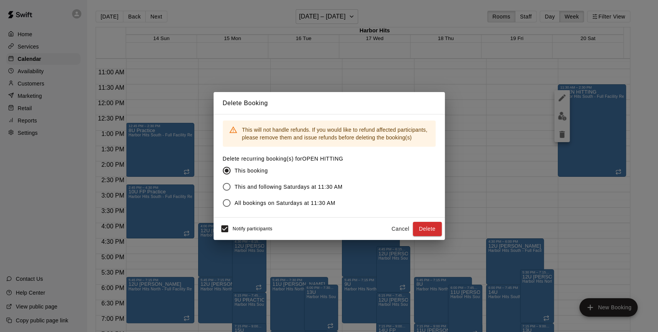
click at [331, 204] on span "All bookings on Saturdays at 11:30 AM" at bounding box center [285, 203] width 101 height 8
click at [426, 225] on button "Delete" at bounding box center [427, 229] width 29 height 14
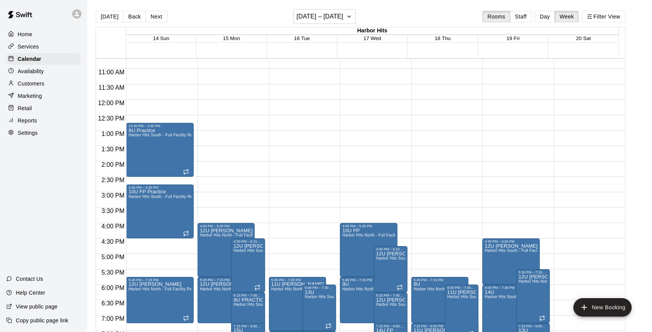
drag, startPoint x: 125, startPoint y: 16, endPoint x: 140, endPoint y: 38, distance: 26.1
click at [126, 17] on button "Back" at bounding box center [134, 17] width 23 height 12
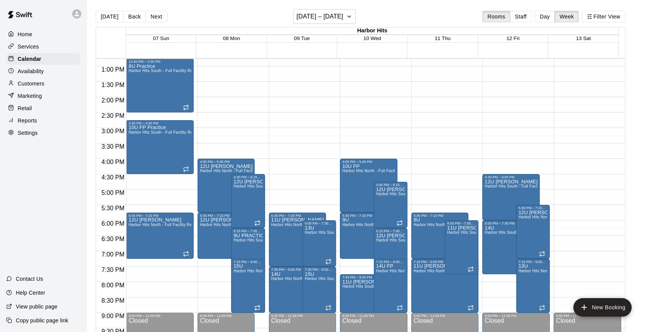
scroll to position [415, 0]
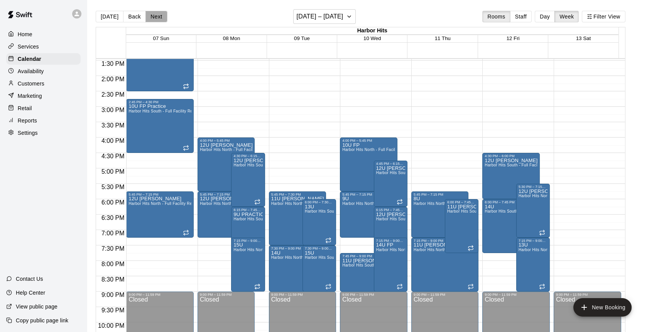
click at [152, 20] on button "Next" at bounding box center [156, 17] width 22 height 12
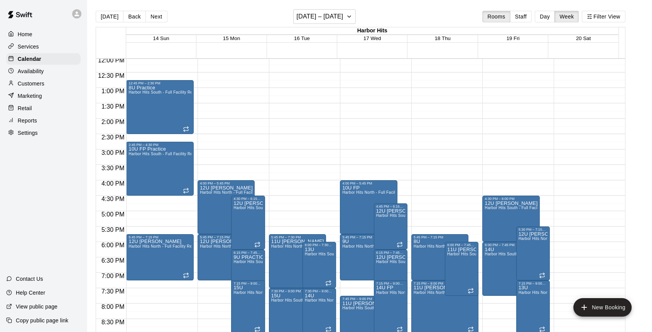
scroll to position [329, 0]
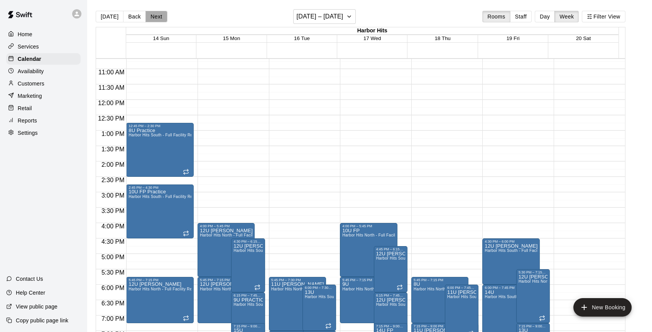
click at [147, 17] on button "Next" at bounding box center [156, 17] width 22 height 12
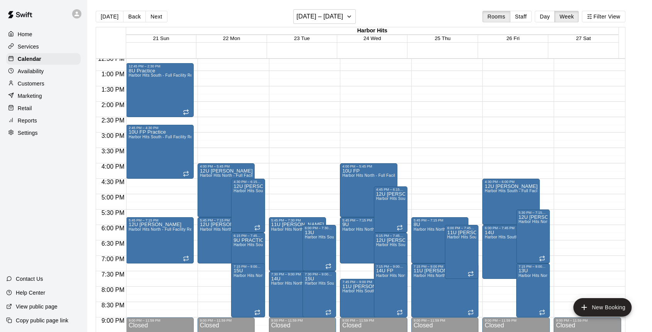
scroll to position [415, 0]
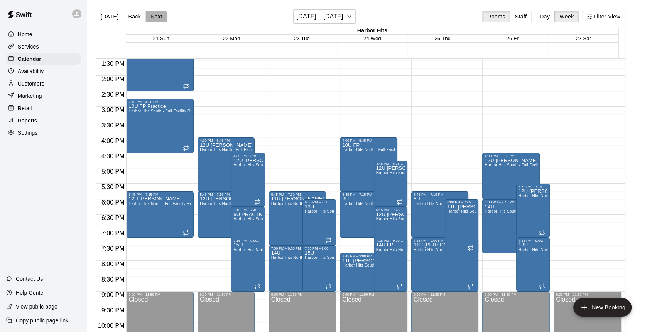
click at [157, 22] on button "Next" at bounding box center [156, 17] width 22 height 12
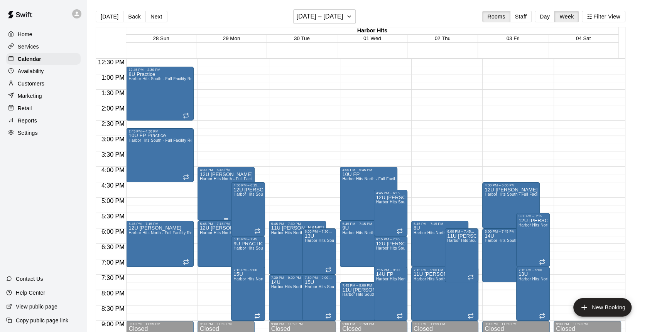
scroll to position [372, 0]
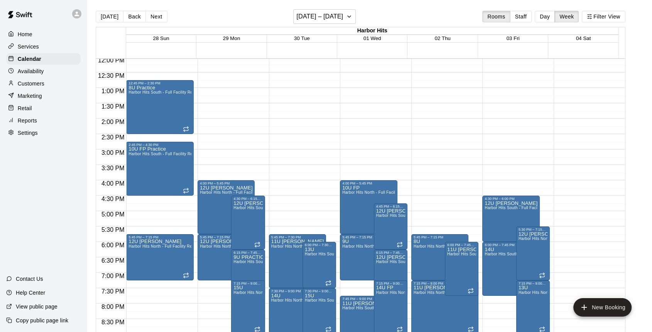
click at [147, 17] on button "Next" at bounding box center [156, 17] width 22 height 12
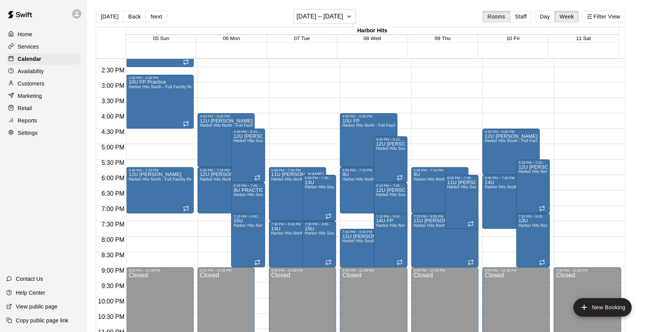
scroll to position [458, 0]
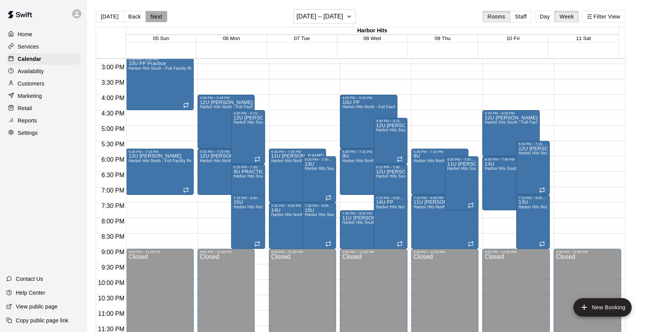
click at [154, 17] on button "Next" at bounding box center [156, 17] width 22 height 12
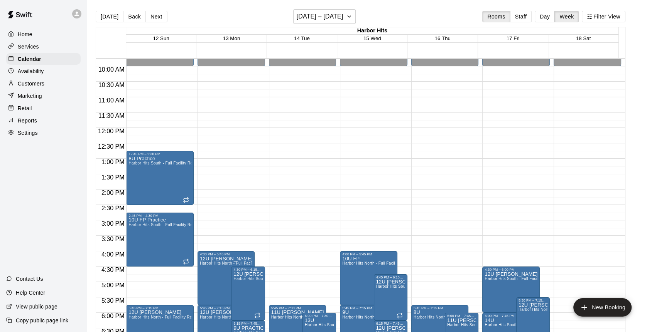
scroll to position [287, 0]
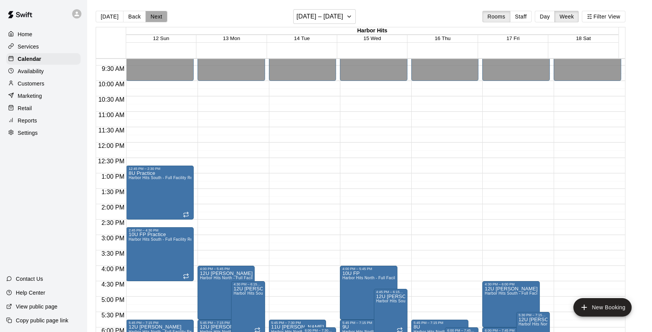
click at [154, 16] on button "Next" at bounding box center [156, 17] width 22 height 12
click at [140, 15] on button "Back" at bounding box center [134, 17] width 23 height 12
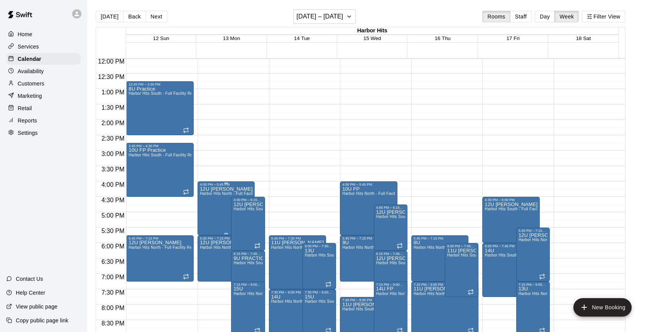
scroll to position [372, 0]
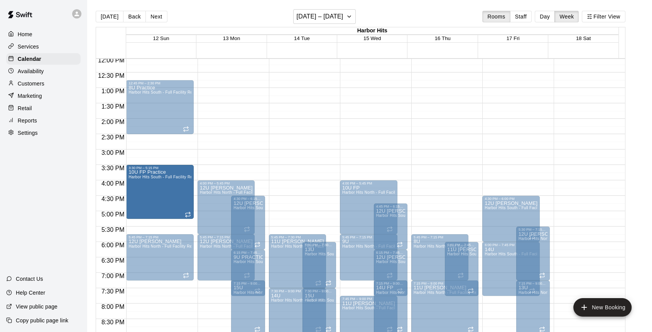
drag, startPoint x: 158, startPoint y: 165, endPoint x: 152, endPoint y: 188, distance: 24.1
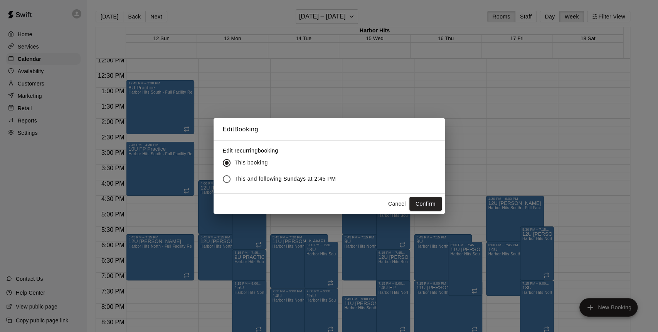
click at [390, 202] on button "Cancel" at bounding box center [397, 204] width 25 height 14
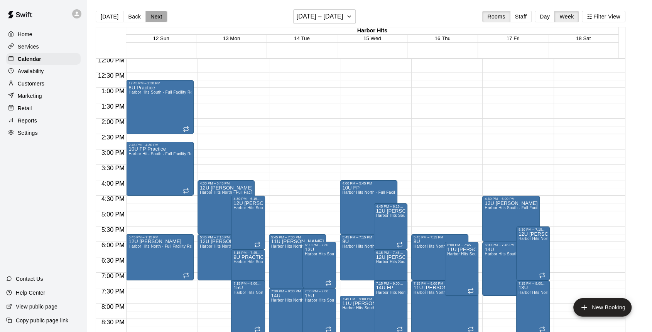
click at [153, 16] on button "Next" at bounding box center [156, 17] width 22 height 12
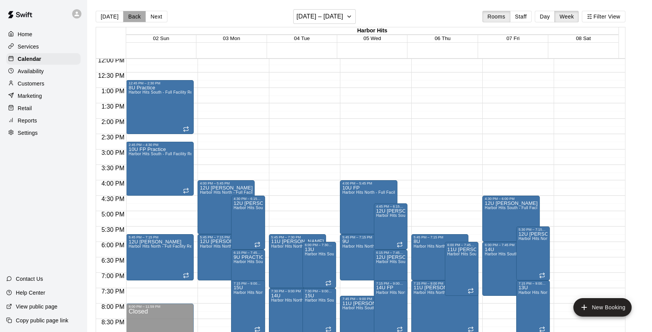
click at [133, 14] on button "Back" at bounding box center [134, 17] width 23 height 12
click at [152, 15] on button "Next" at bounding box center [156, 17] width 22 height 12
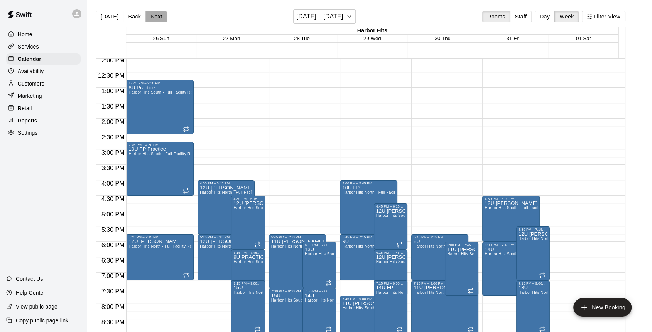
click at [152, 15] on button "Next" at bounding box center [156, 17] width 22 height 12
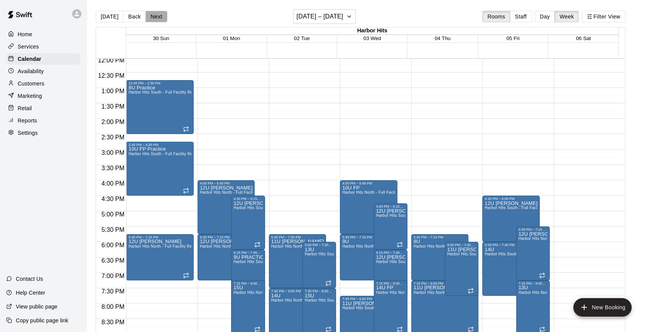
click at [152, 15] on button "Next" at bounding box center [156, 17] width 22 height 12
click at [137, 13] on button "Back" at bounding box center [134, 17] width 23 height 12
click at [132, 20] on button "Back" at bounding box center [134, 17] width 23 height 12
click at [150, 18] on button "Next" at bounding box center [156, 17] width 22 height 12
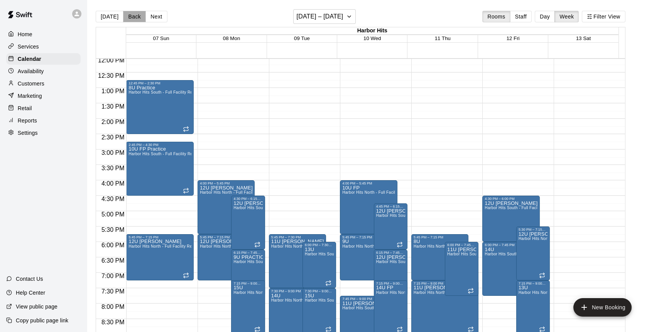
click at [133, 17] on button "Back" at bounding box center [134, 17] width 23 height 12
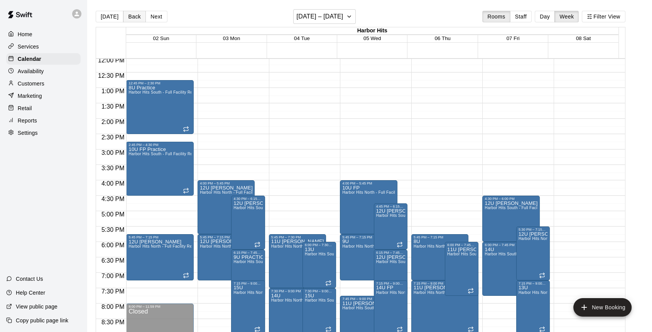
click at [133, 17] on button "Back" at bounding box center [134, 17] width 23 height 12
click at [153, 15] on button "Next" at bounding box center [156, 17] width 22 height 12
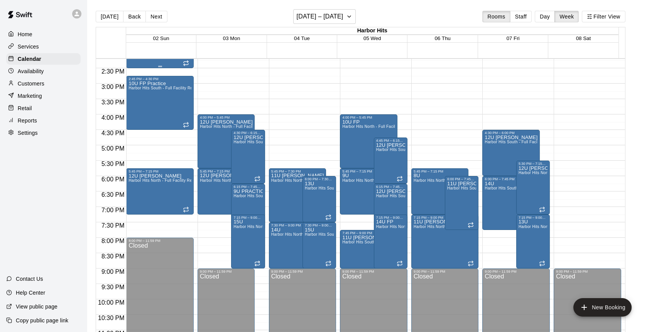
scroll to position [458, 0]
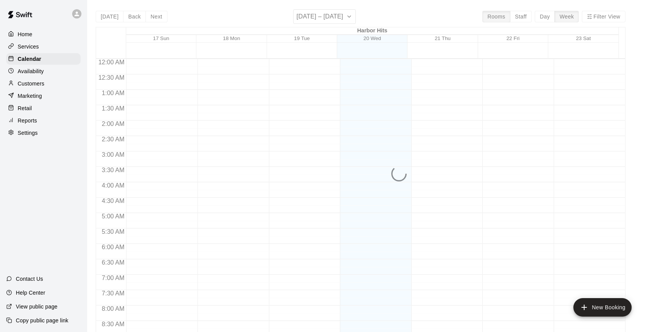
scroll to position [427, 0]
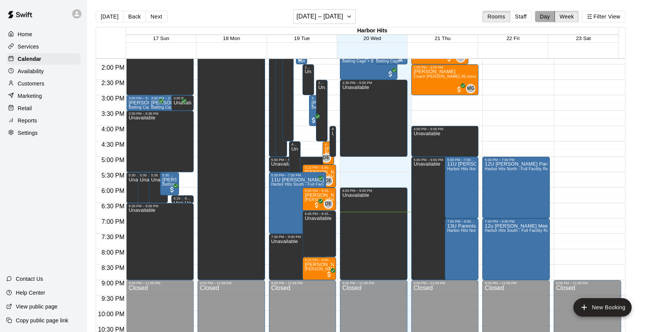
click at [549, 16] on button "Day" at bounding box center [545, 17] width 20 height 12
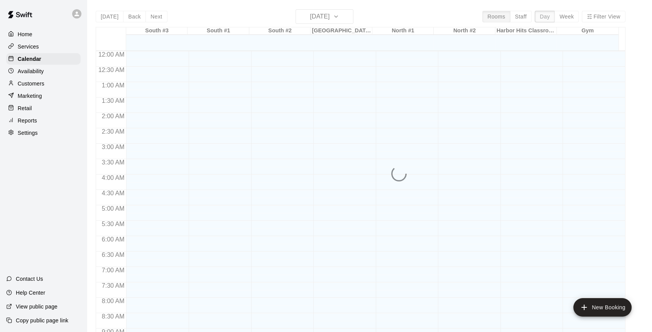
scroll to position [450, 0]
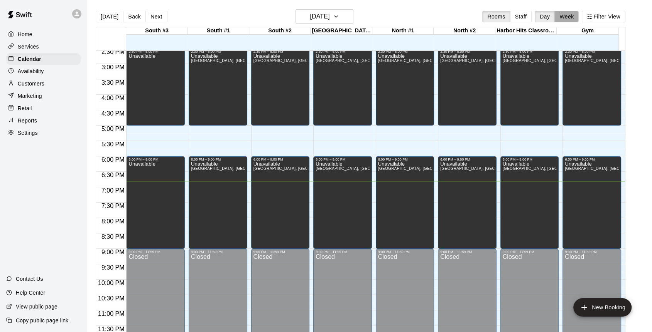
click at [568, 17] on button "Week" at bounding box center [566, 17] width 24 height 12
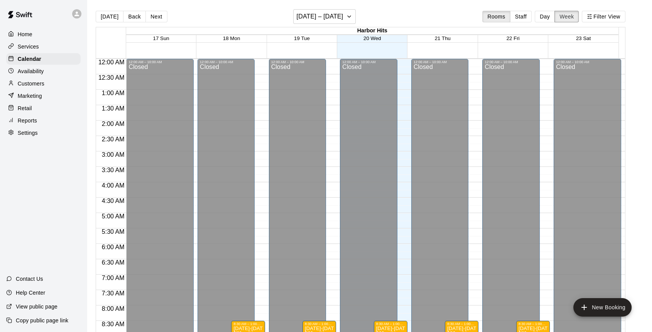
scroll to position [458, 0]
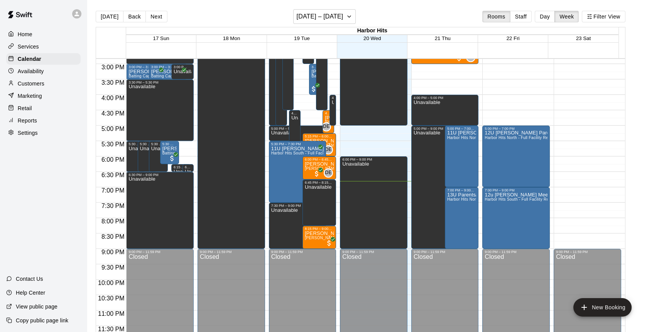
click at [157, 17] on button "Next" at bounding box center [156, 17] width 22 height 12
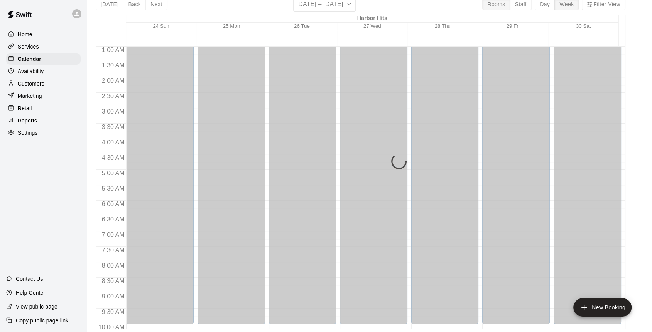
scroll to position [0, 0]
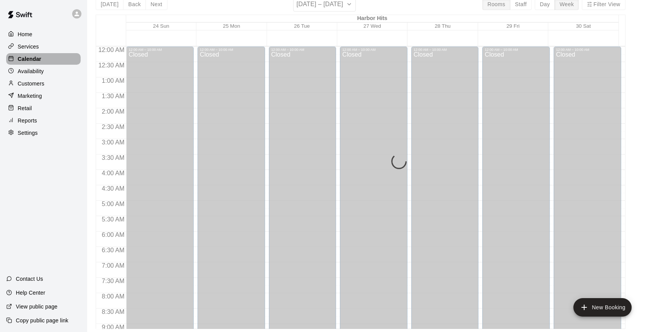
click at [30, 61] on p "Calendar" at bounding box center [30, 59] width 24 height 8
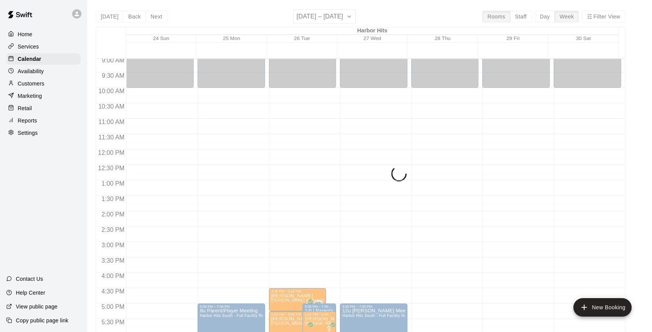
scroll to position [300, 0]
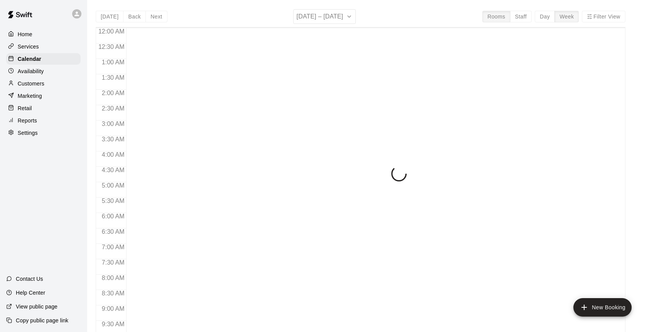
scroll to position [427, 0]
